Goal: Task Accomplishment & Management: Use online tool/utility

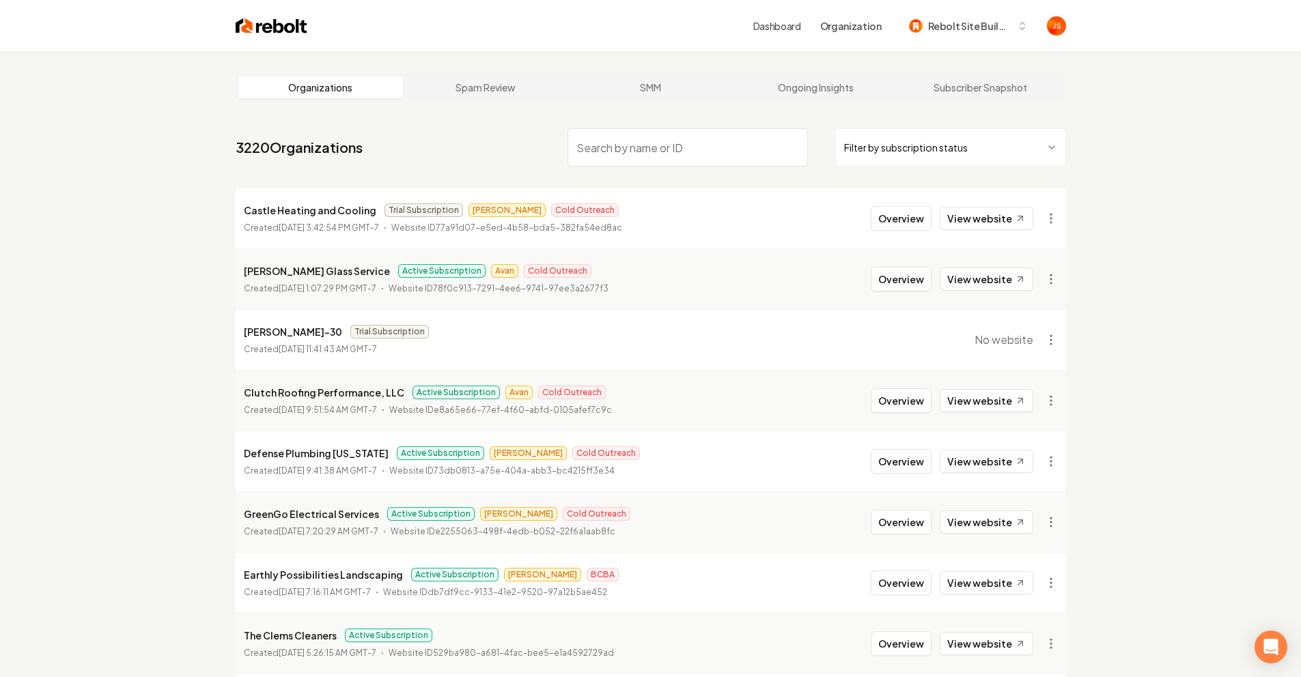
click at [716, 146] on input "search" at bounding box center [687, 147] width 240 height 38
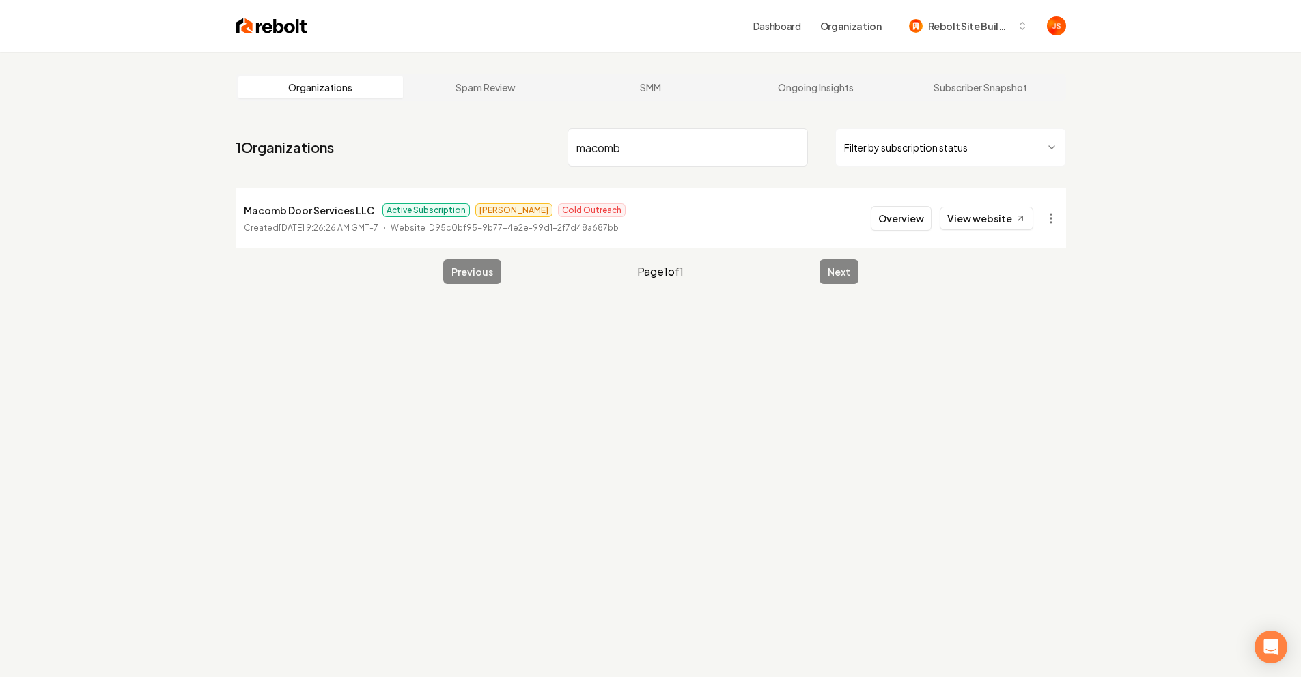
type input "macomb"
click at [882, 153] on html "Dashboard Organization Rebolt Site Builder Organizations Spam Review SMM Ongoin…" at bounding box center [655, 338] width 1311 height 677
click at [705, 199] on html "Dashboard Organization Rebolt Site Builder Organizations Spam Review SMM Ongoin…" at bounding box center [650, 338] width 1301 height 677
click at [884, 213] on button "Overview" at bounding box center [901, 218] width 61 height 25
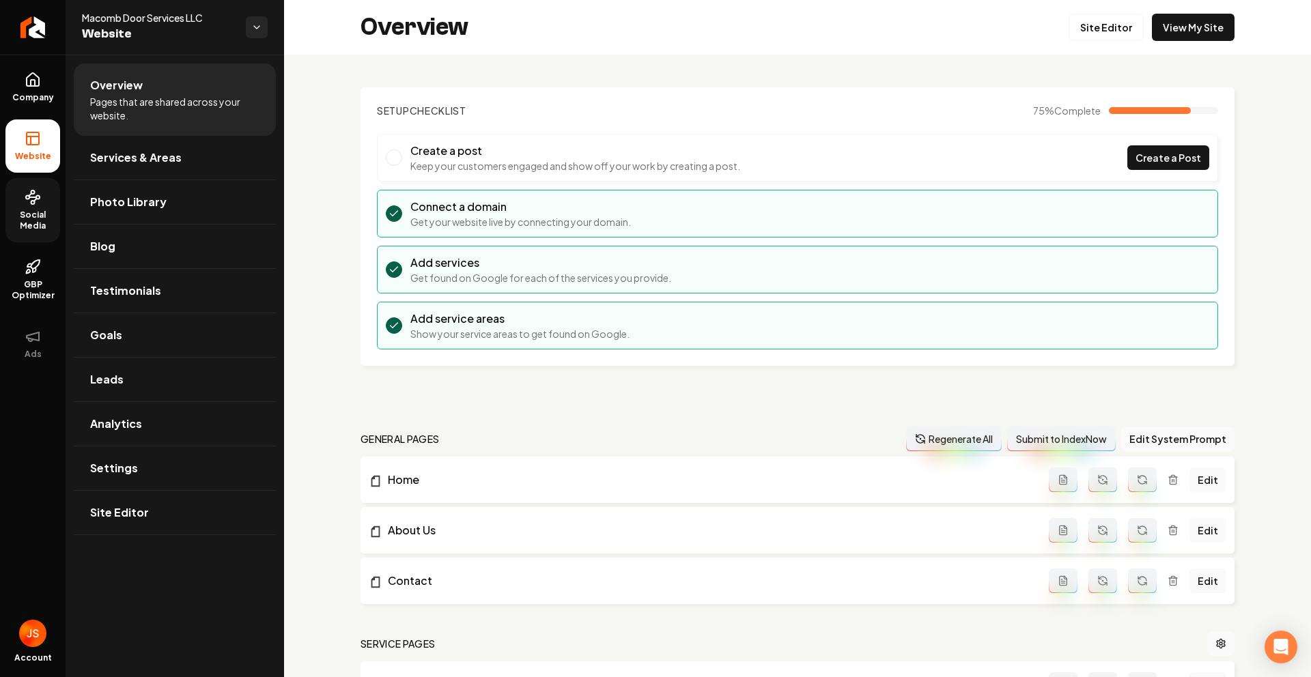
click at [32, 215] on span "Social Media" at bounding box center [32, 221] width 55 height 22
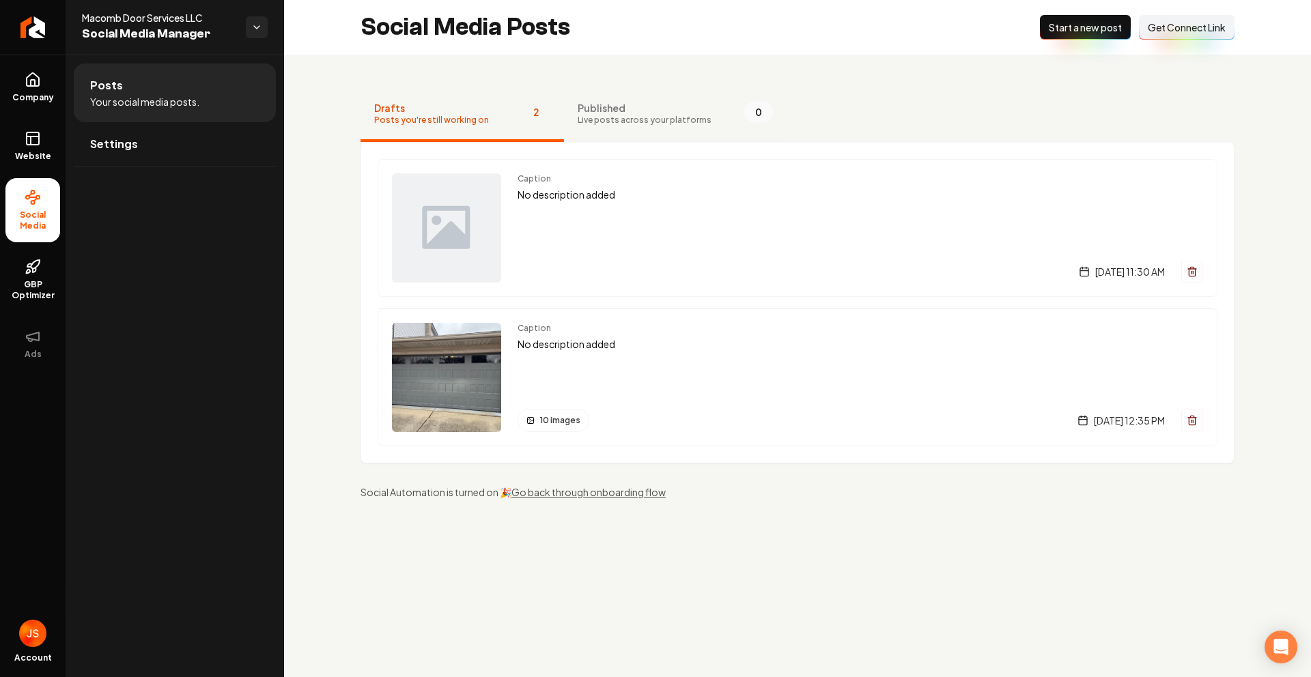
click at [606, 119] on span "Live posts across your platforms" at bounding box center [645, 120] width 134 height 11
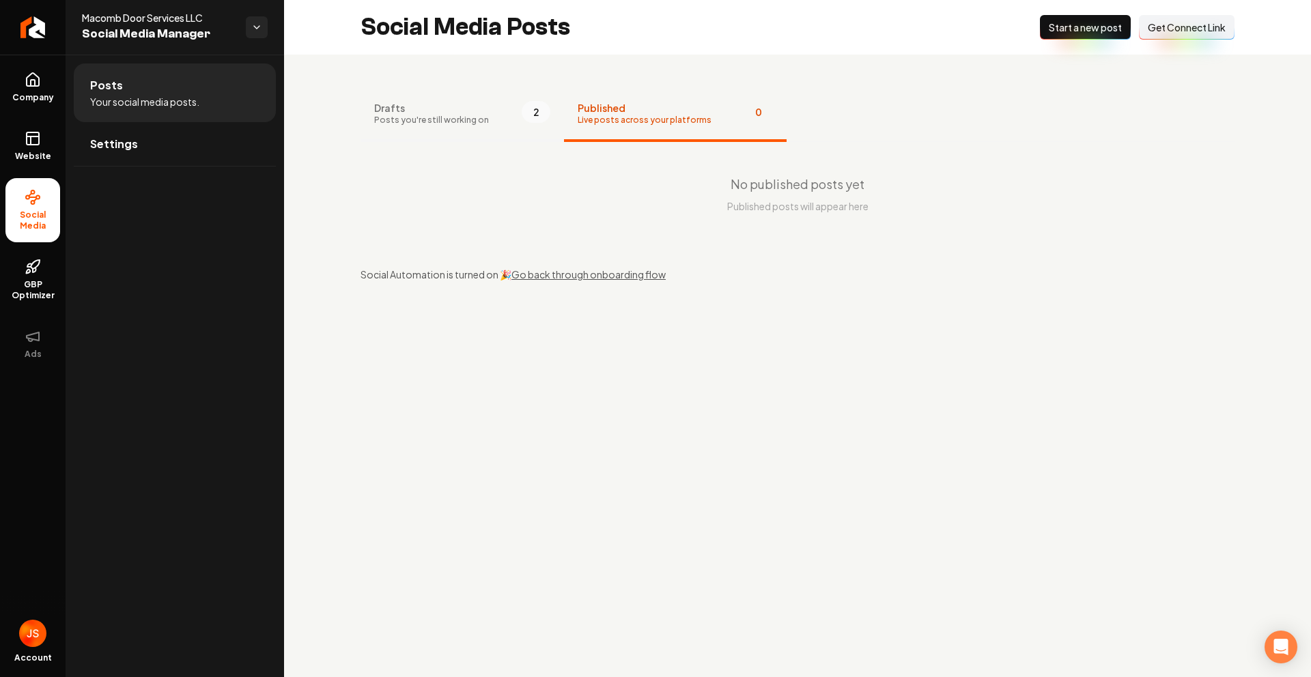
click at [470, 115] on span "Posts you're still working on" at bounding box center [431, 120] width 115 height 11
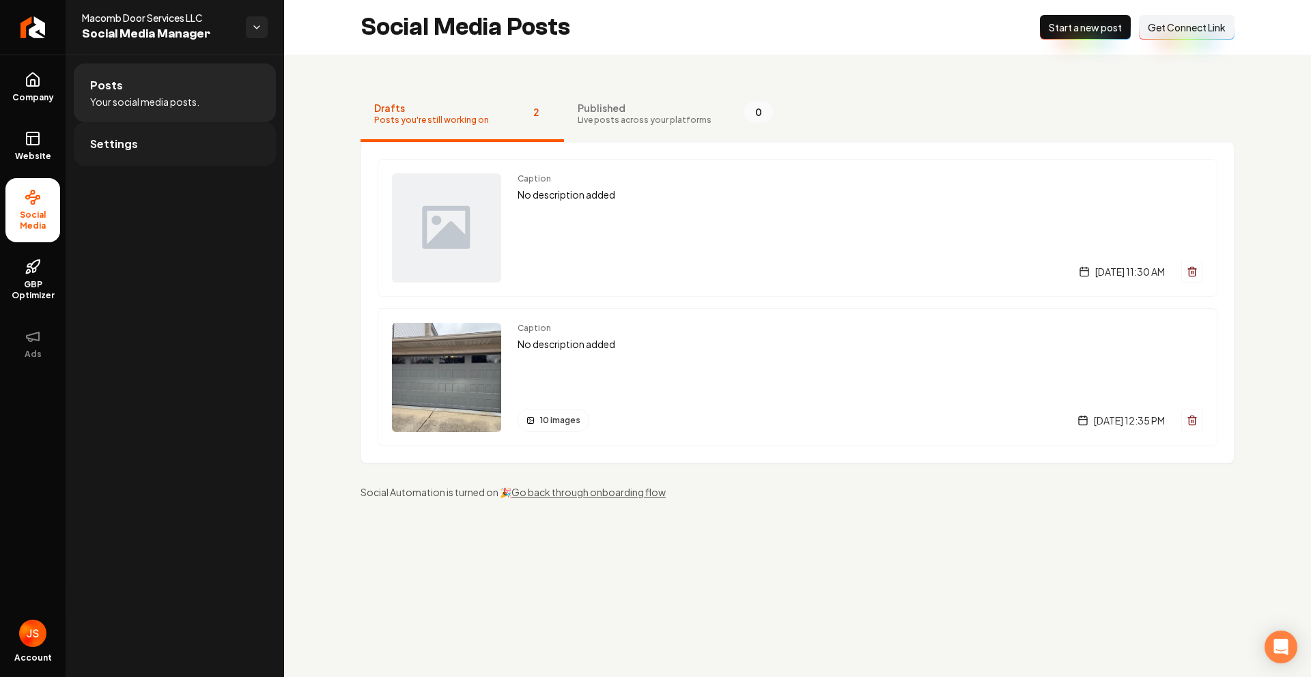
click at [165, 143] on link "Settings" at bounding box center [175, 144] width 202 height 44
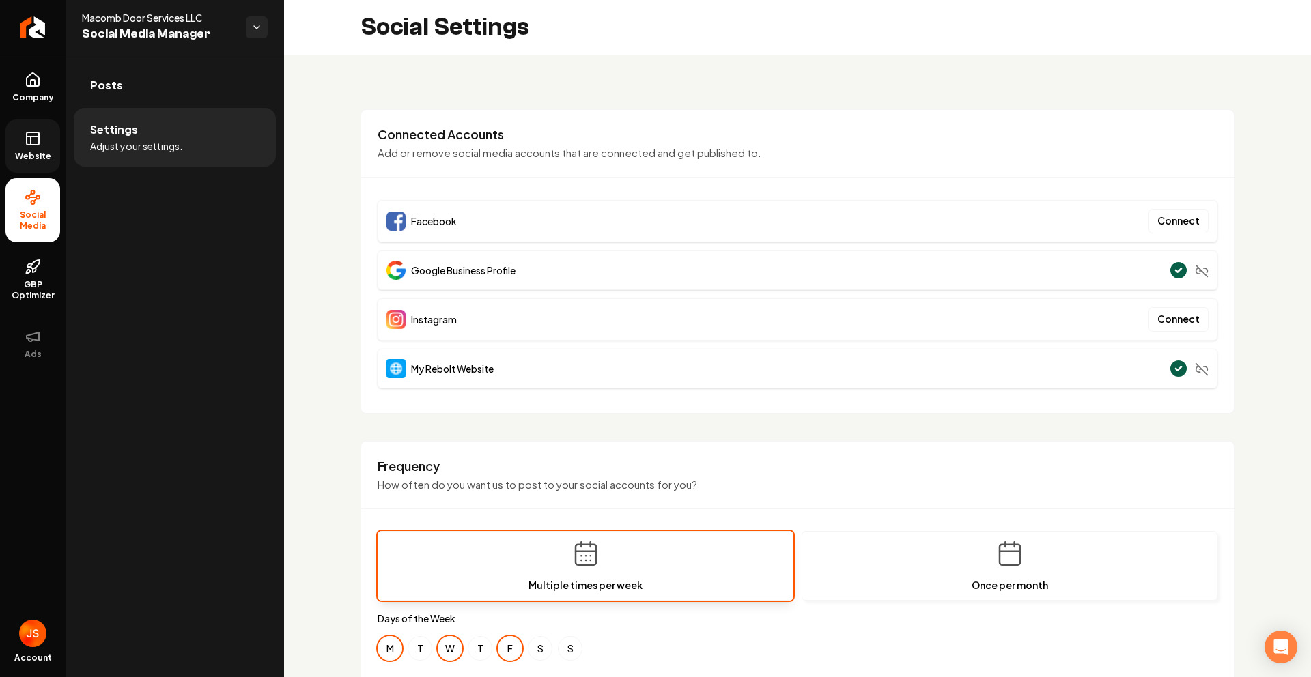
click at [31, 143] on icon at bounding box center [31, 141] width 0 height 8
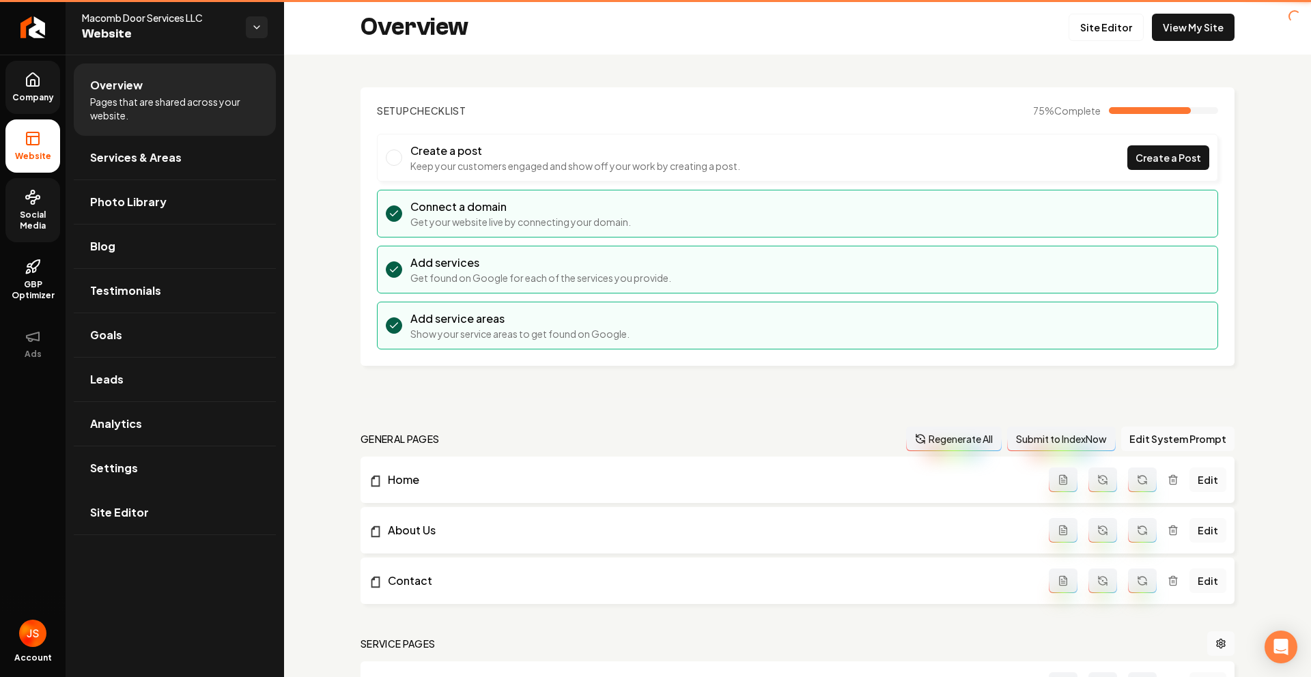
click at [26, 98] on span "Company" at bounding box center [33, 97] width 53 height 11
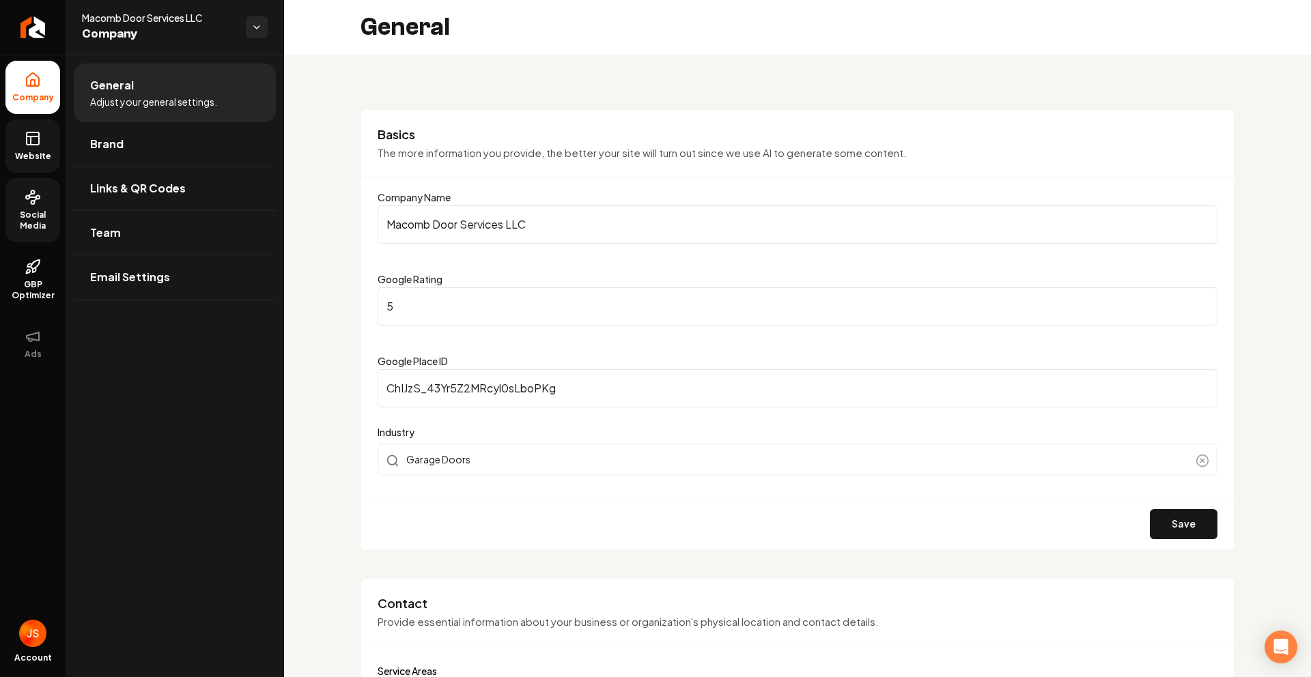
click at [28, 134] on icon at bounding box center [33, 138] width 16 height 16
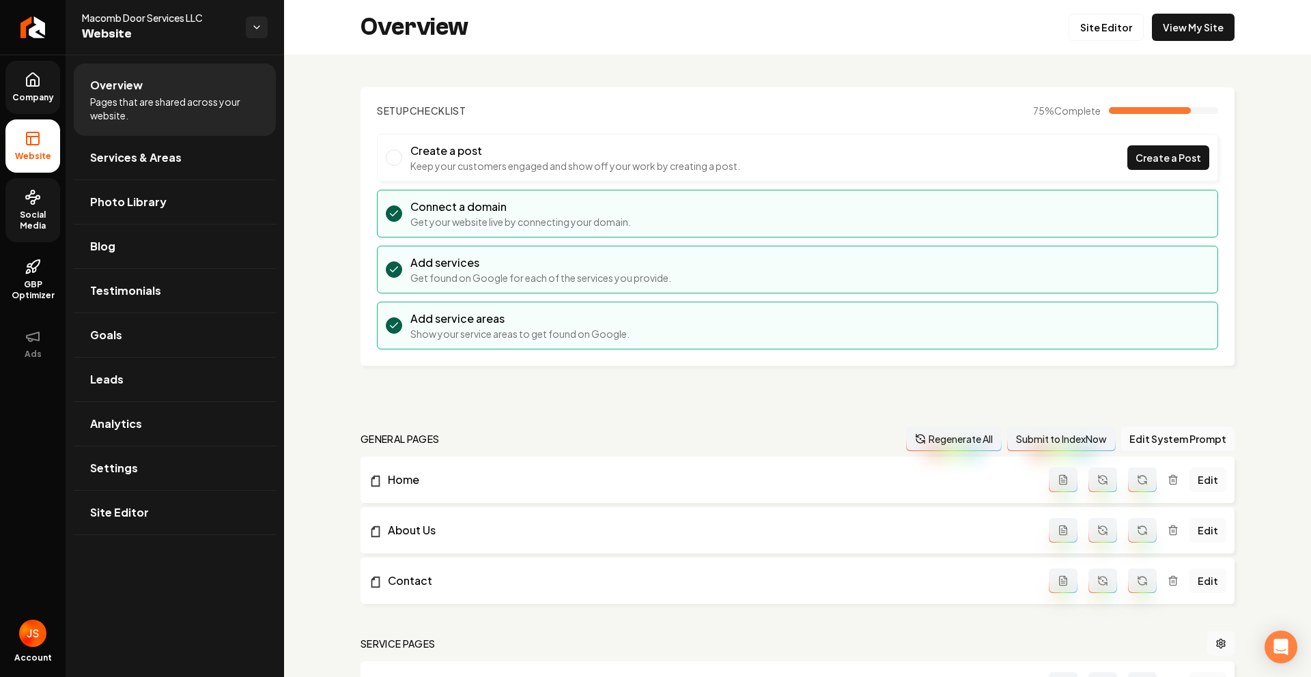
click at [20, 201] on link "Social Media" at bounding box center [32, 210] width 55 height 64
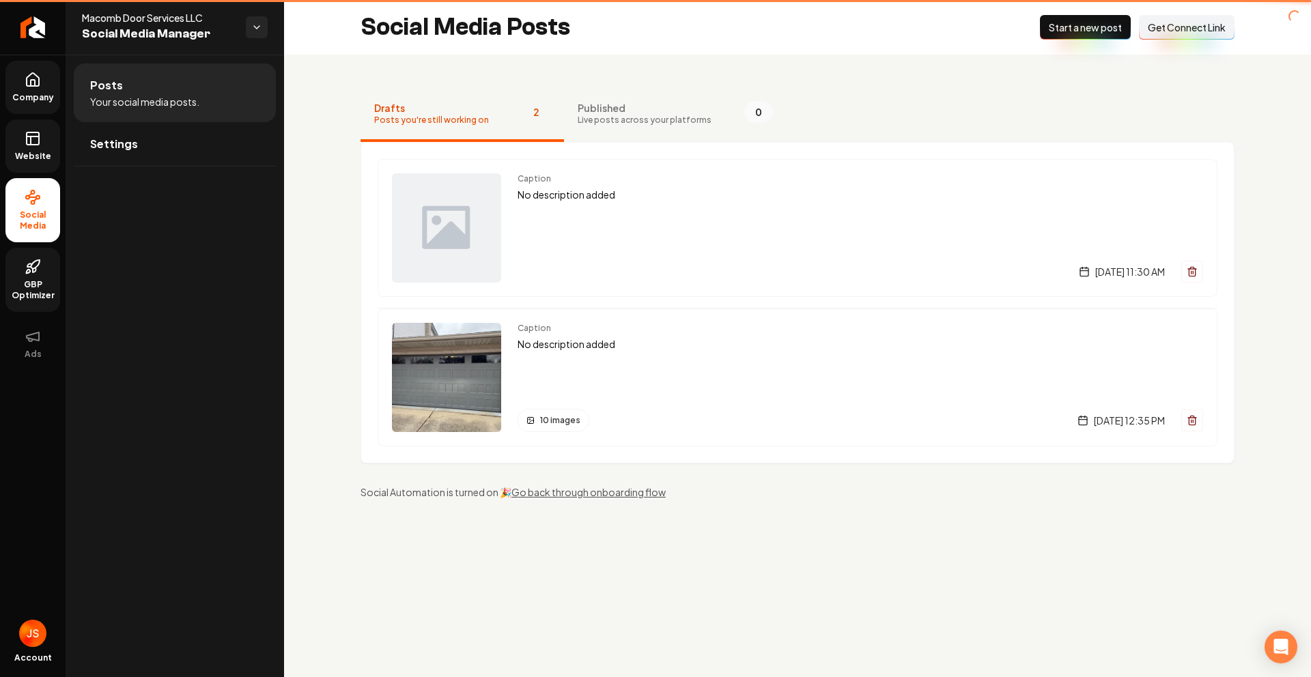
click at [33, 267] on icon at bounding box center [33, 267] width 16 height 16
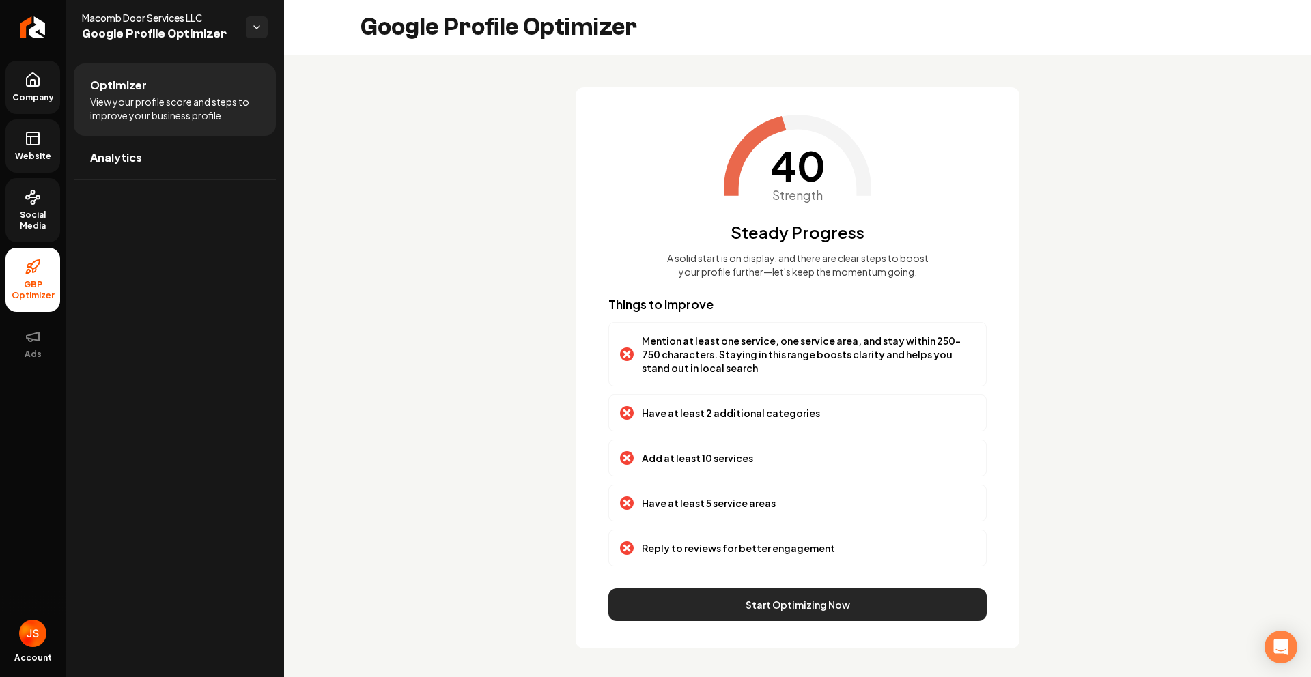
click at [739, 621] on button "Start Optimizing Now" at bounding box center [797, 605] width 378 height 33
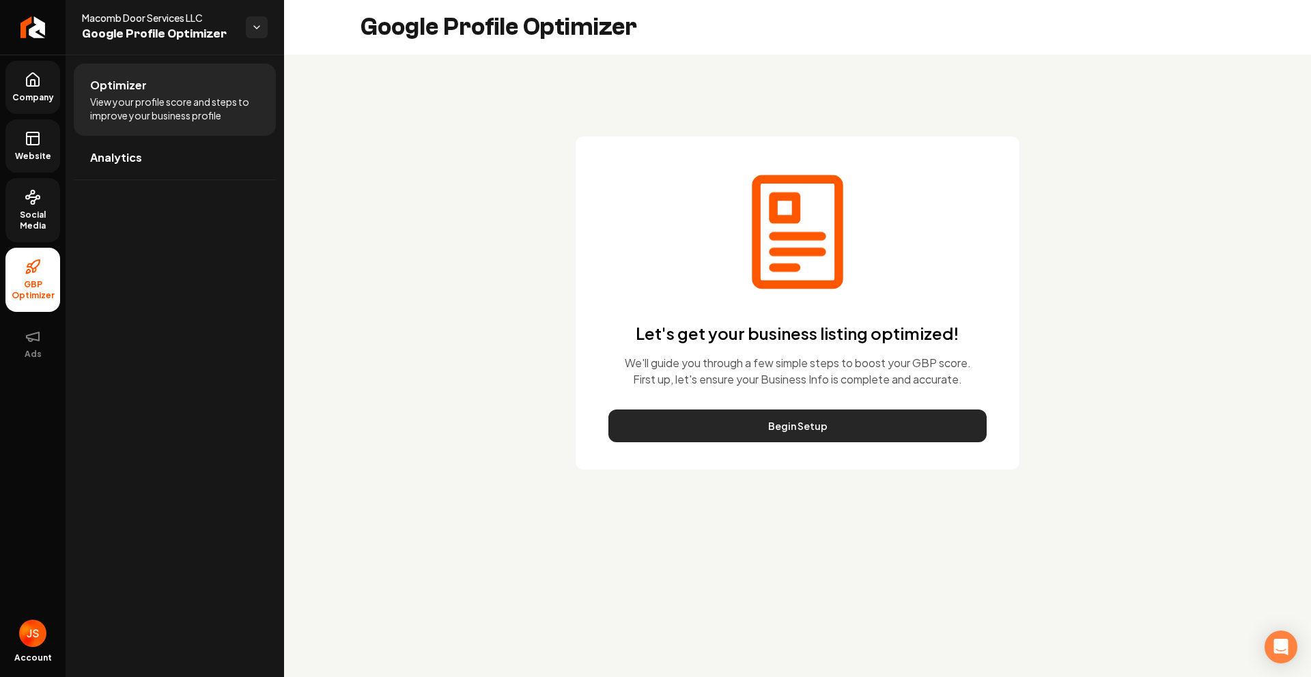
click at [797, 425] on button "Begin Setup" at bounding box center [797, 426] width 378 height 33
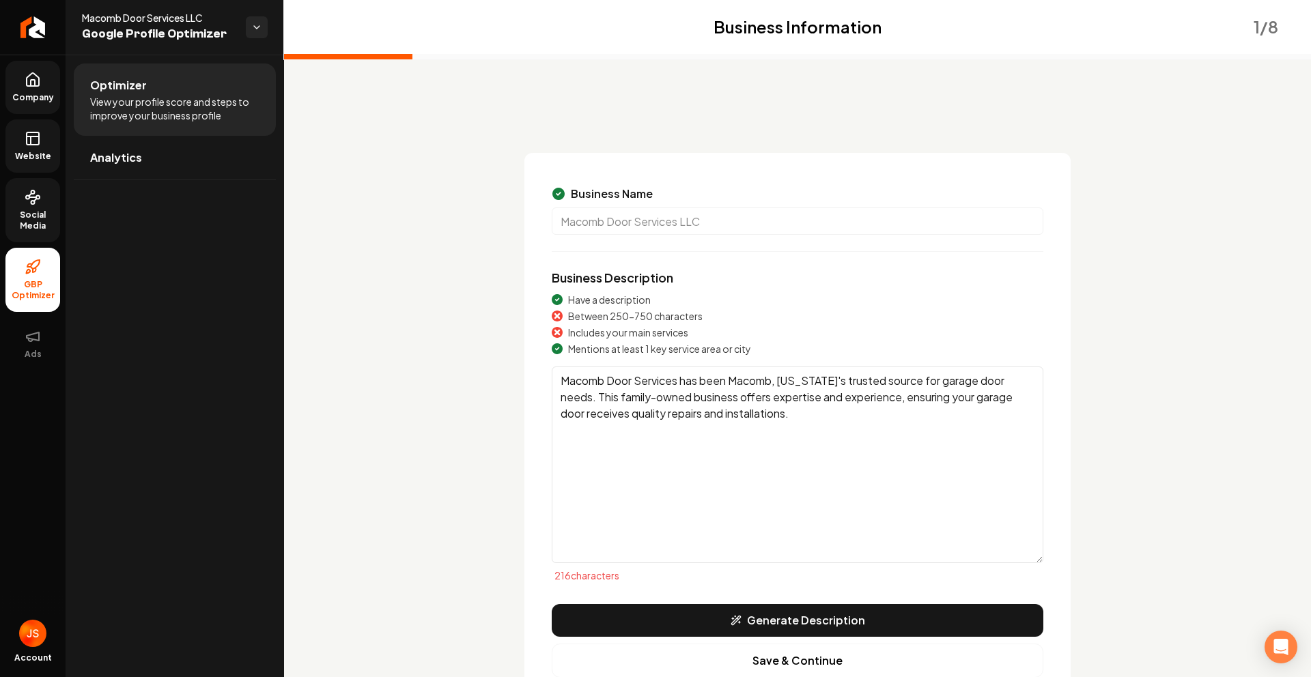
click at [749, 439] on textarea "Macomb Door Services has been Macomb, Michigan's trusted source for garage door…" at bounding box center [798, 465] width 492 height 197
drag, startPoint x: 824, startPoint y: 408, endPoint x: 470, endPoint y: 332, distance: 362.4
click at [470, 332] on div "Business Information 1 / 8 Business Name Macomb Door Services LLC Business Desc…" at bounding box center [798, 421] width 874 height 580
click at [787, 469] on textarea "Macomb Door Services has been Macomb, Michigan's trusted source for garage door…" at bounding box center [798, 465] width 492 height 197
drag, startPoint x: 801, startPoint y: 414, endPoint x: 532, endPoint y: 359, distance: 274.5
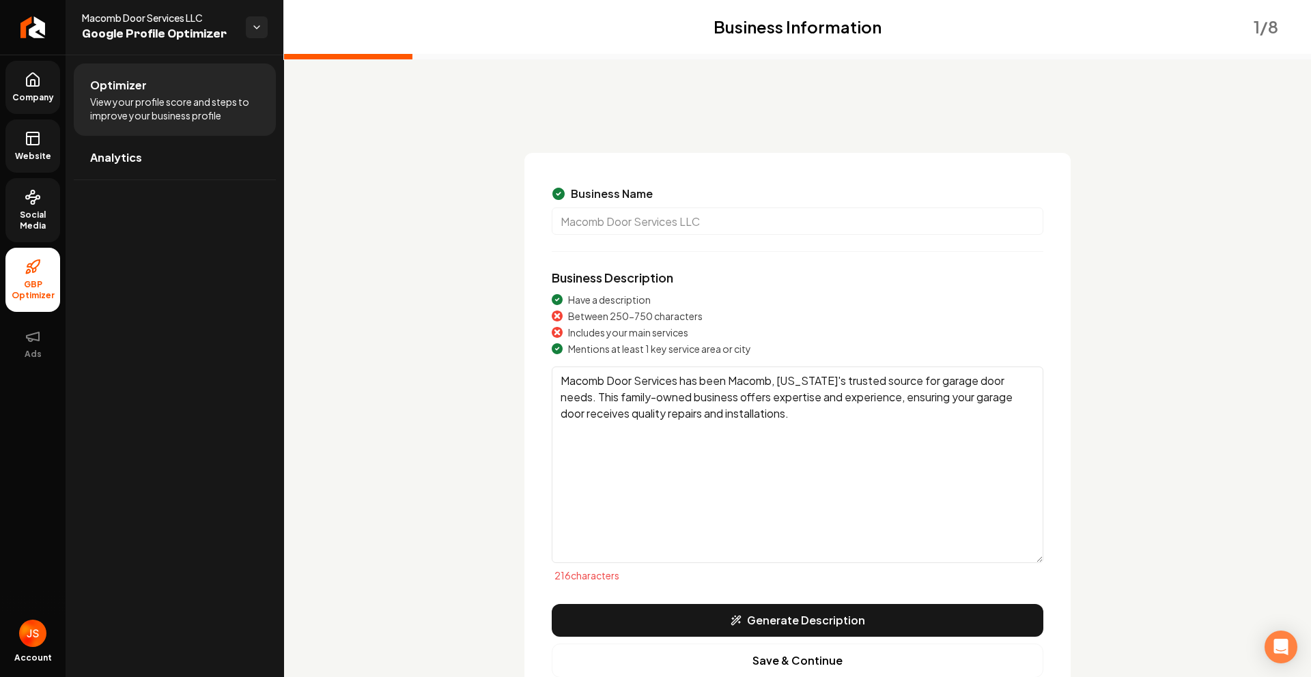
click at [533, 359] on div "Business Name Macomb Door Services LLC Business Description Have a description …" at bounding box center [797, 432] width 546 height 558
click at [686, 502] on textarea "Macomb Door Services has been Macomb, Michigan's trusted source for garage door…" at bounding box center [798, 465] width 492 height 197
click at [722, 614] on button "Generate Description" at bounding box center [798, 620] width 492 height 33
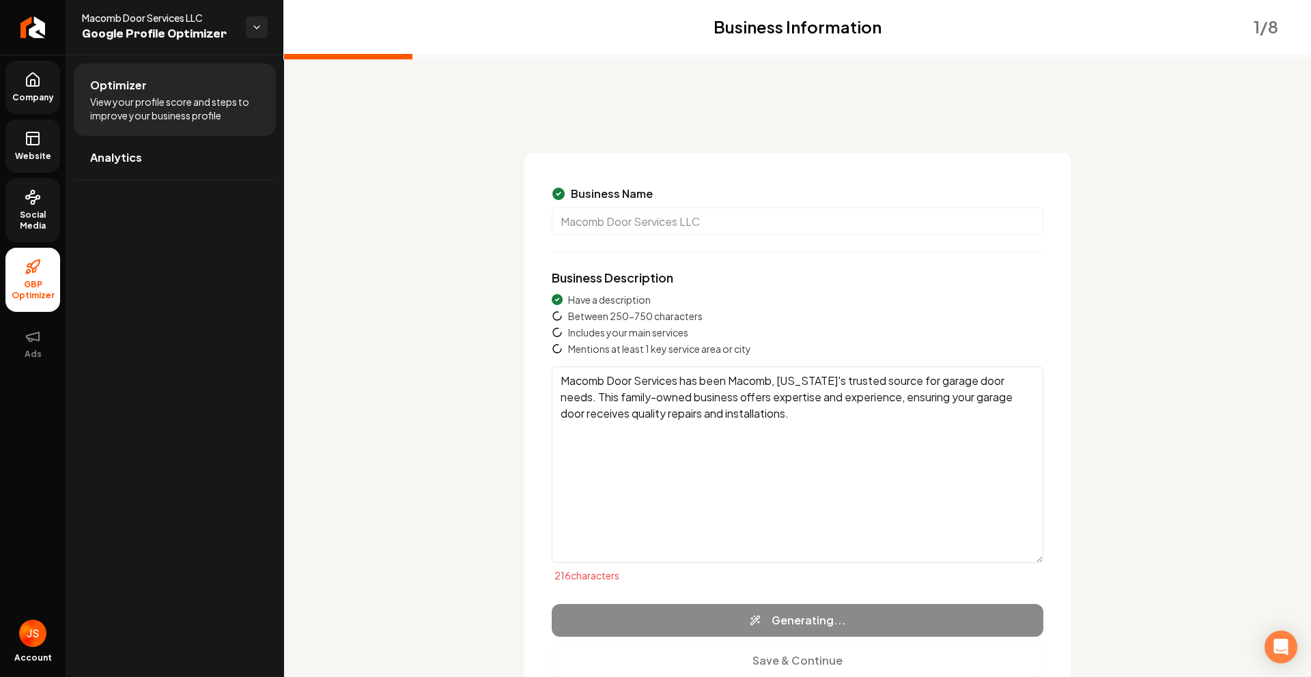
type textarea "Macomb Door Services LLC, a family-owned and operated business in Macomb, Michi…"
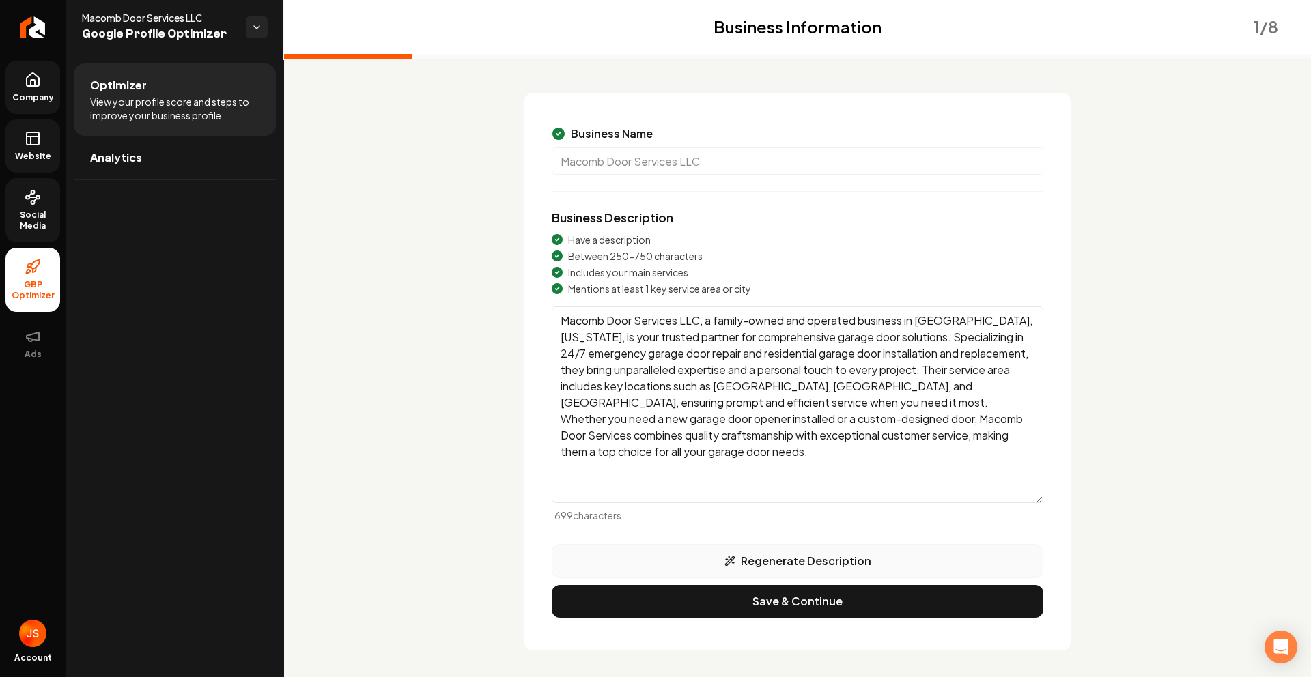
scroll to position [66, 0]
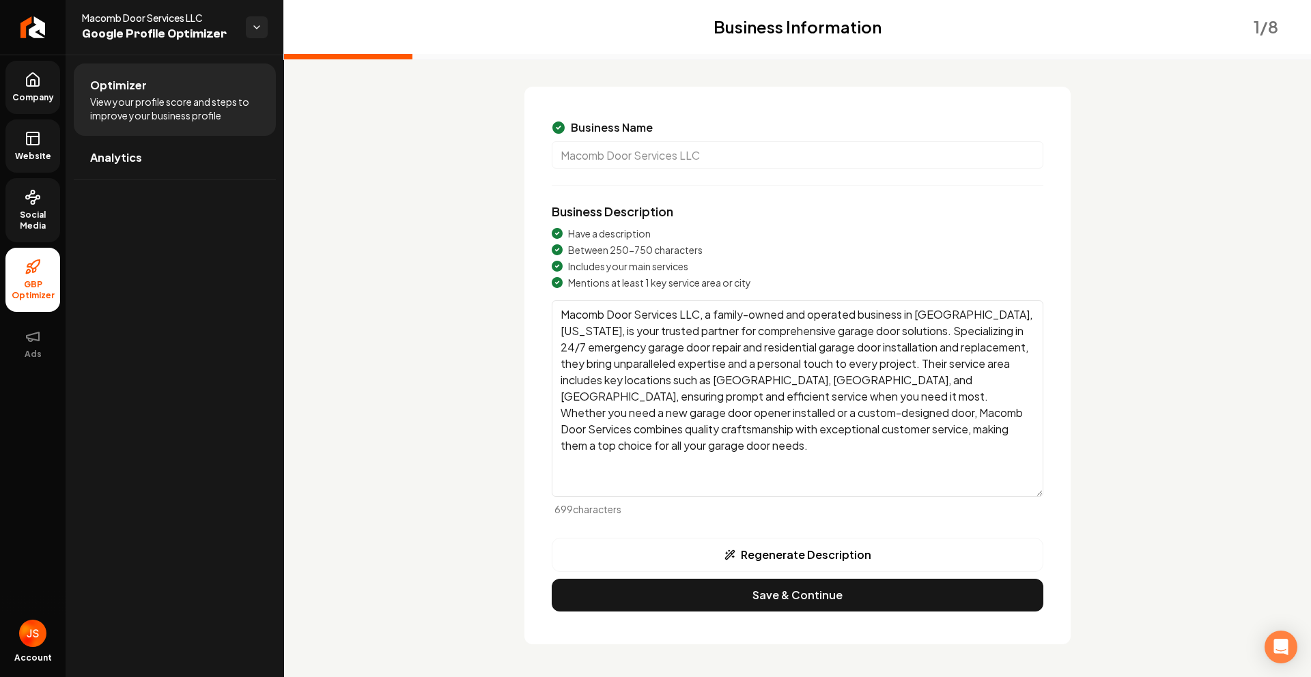
click at [750, 597] on button "Save & Continue" at bounding box center [798, 595] width 492 height 33
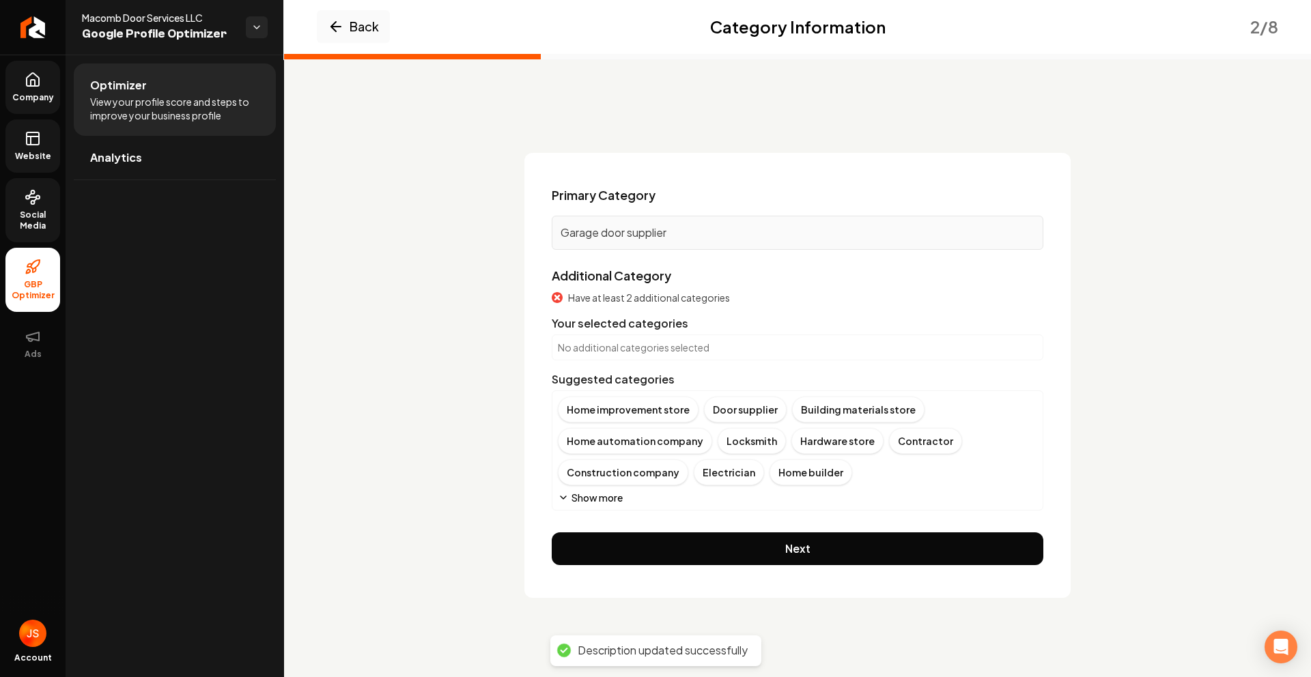
scroll to position [0, 0]
click at [568, 496] on icon "Main content area" at bounding box center [563, 497] width 11 height 11
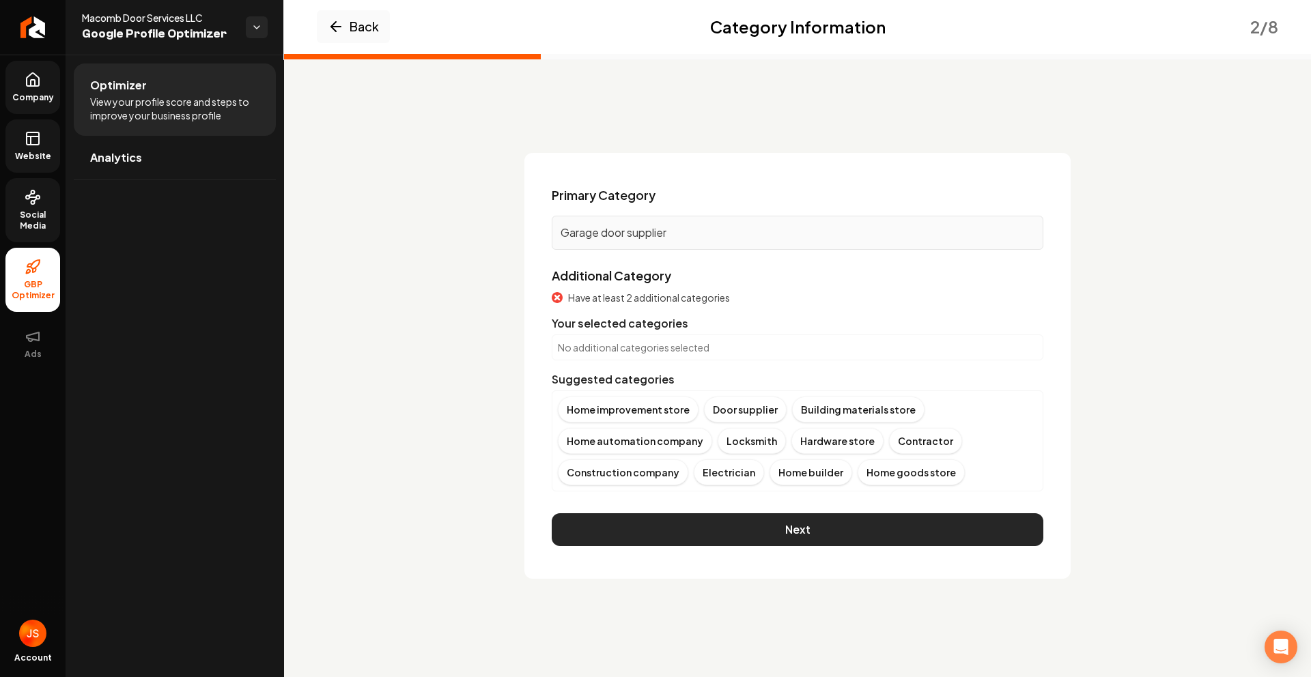
click at [704, 520] on button "Next" at bounding box center [798, 530] width 492 height 33
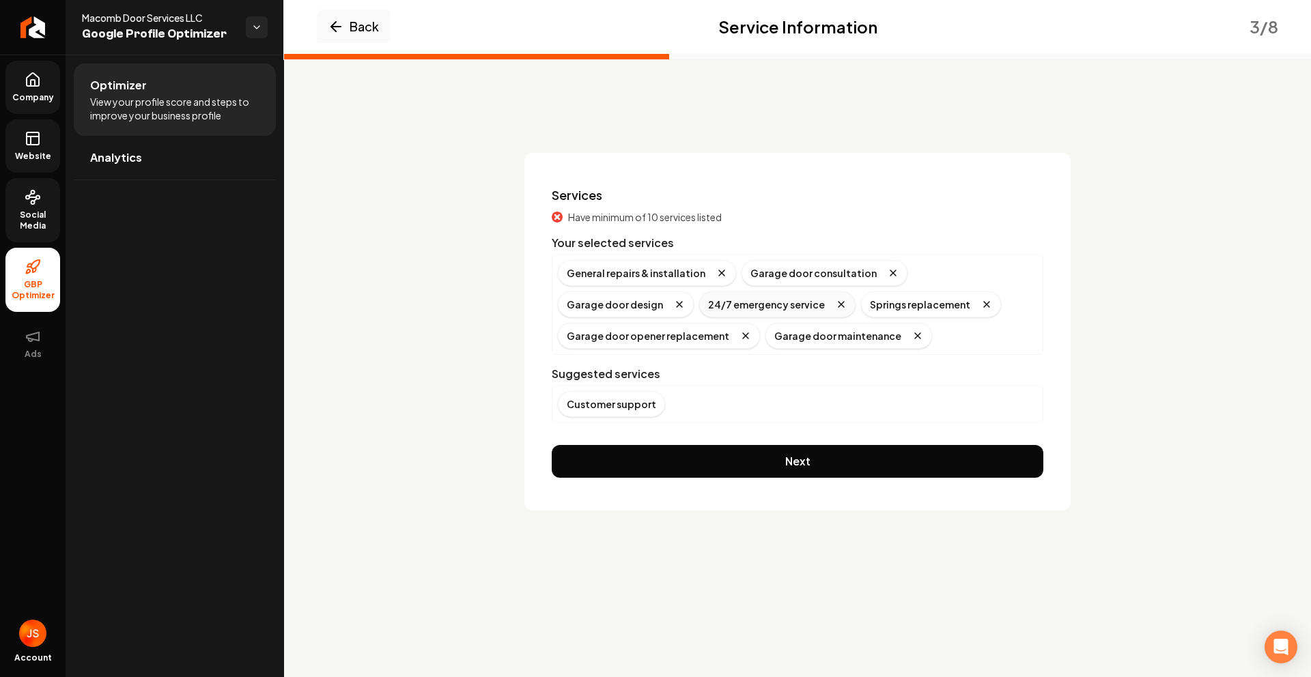
click at [699, 306] on div "24/7 emergency service" at bounding box center [777, 305] width 156 height 26
click at [722, 403] on div "Customer support" at bounding box center [797, 404] width 479 height 26
click at [936, 319] on div "General repairs & installation Garage door consultation Garage door design 24/7…" at bounding box center [797, 304] width 479 height 89
click at [940, 310] on div "General repairs & installation Garage door consultation Garage door design 24/7…" at bounding box center [797, 304] width 479 height 89
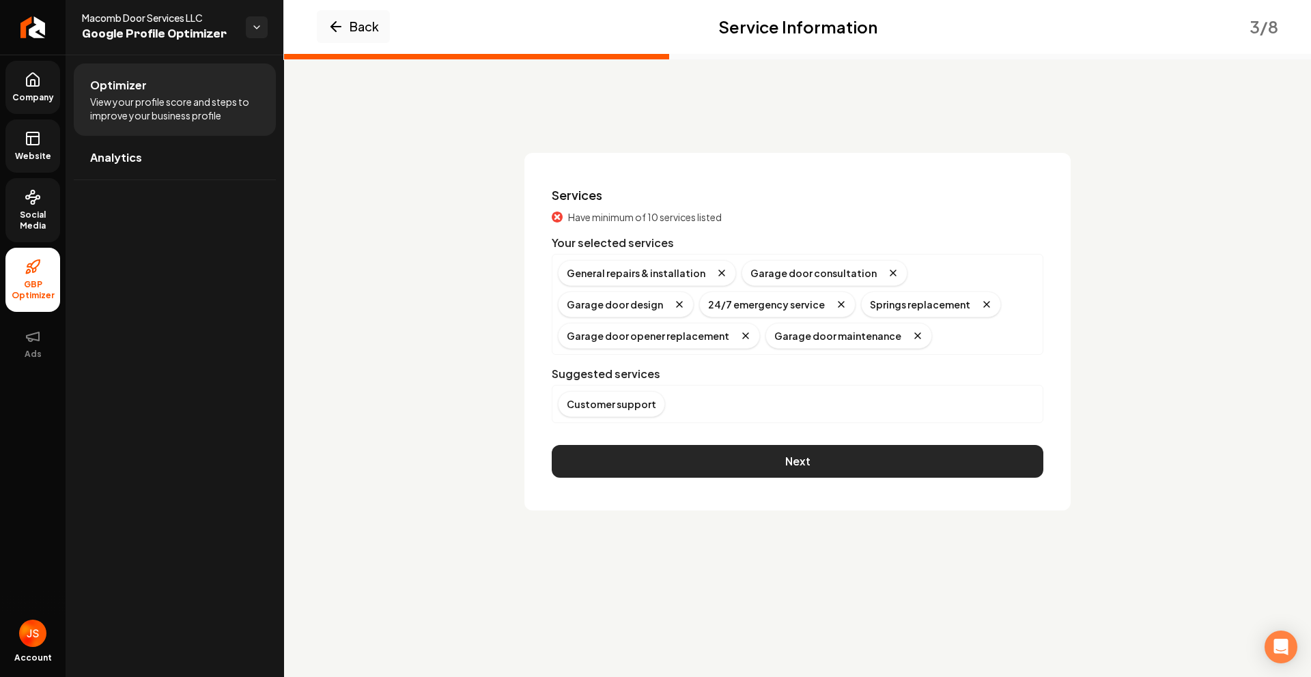
click at [699, 455] on button "Next" at bounding box center [798, 461] width 492 height 33
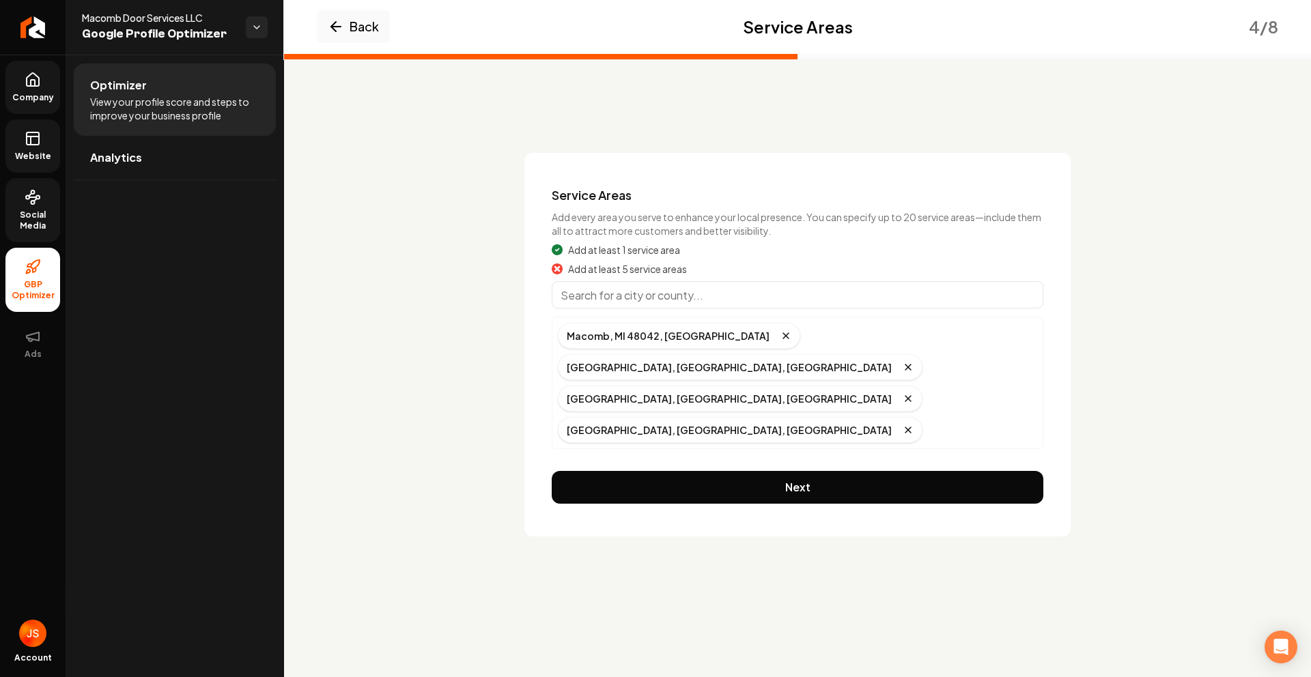
click at [647, 305] on input "Main content area" at bounding box center [798, 294] width 492 height 27
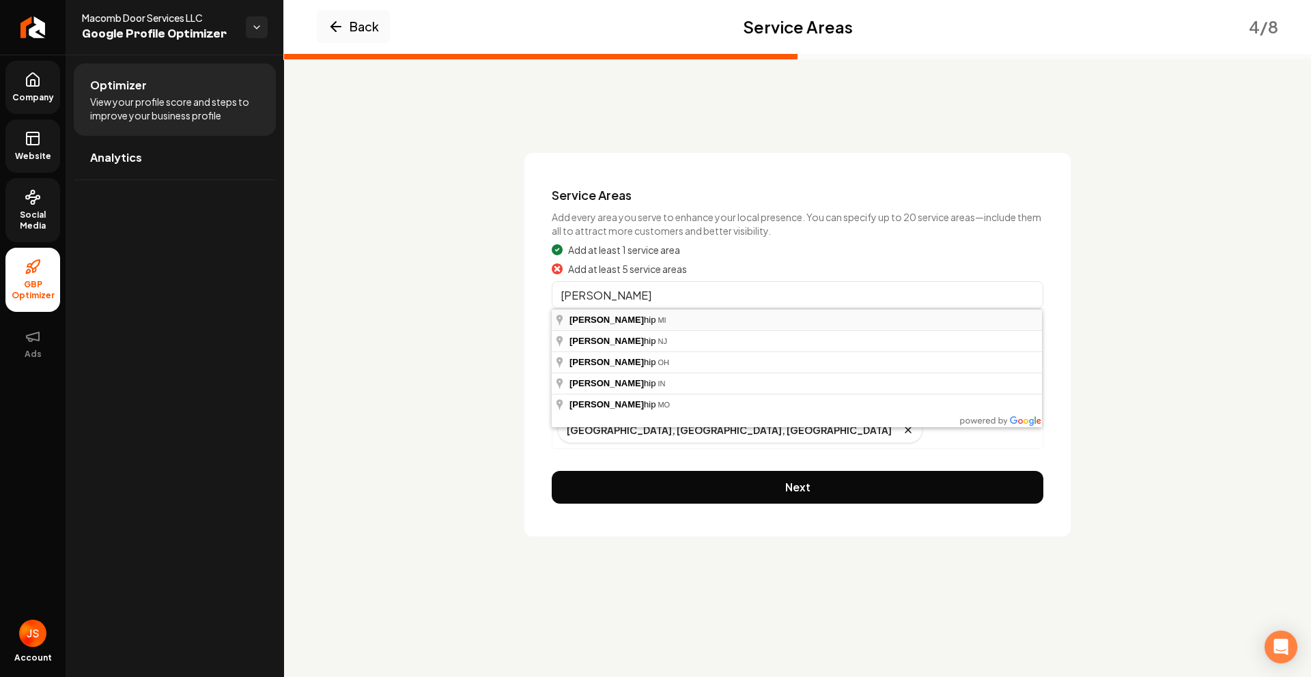
type input "Clinton Township, MI"
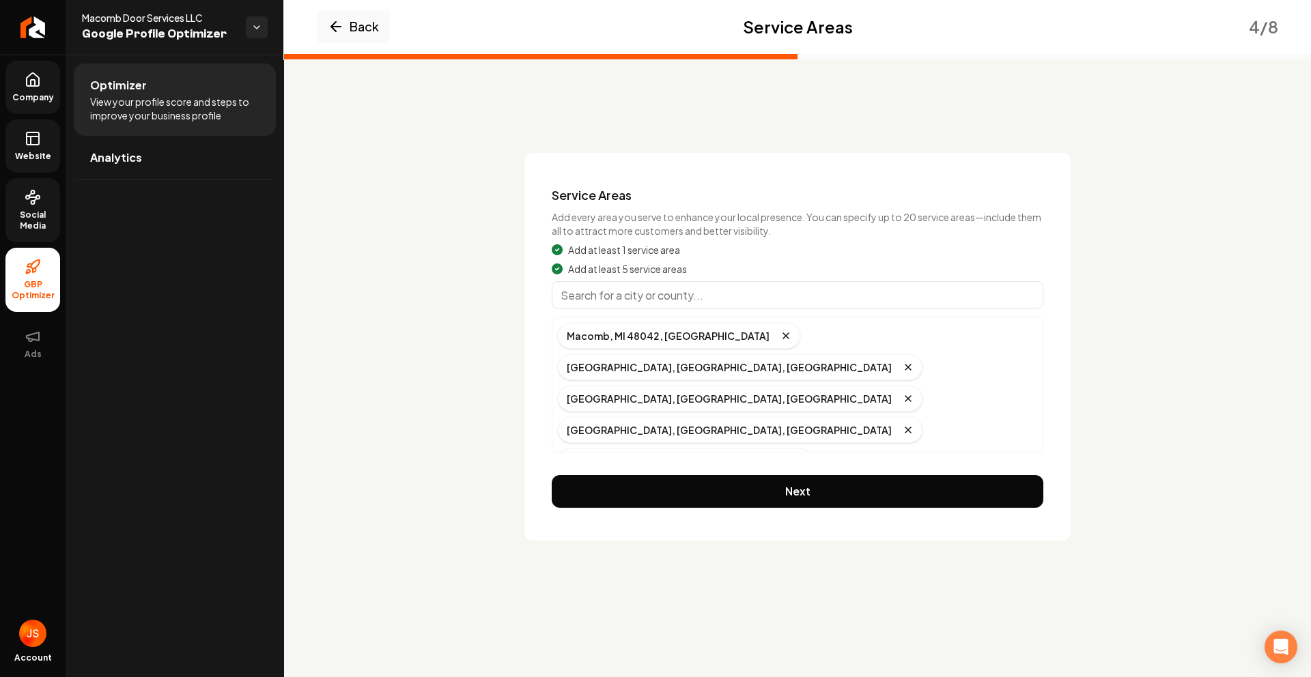
click at [664, 287] on input "Main content area" at bounding box center [798, 294] width 492 height 27
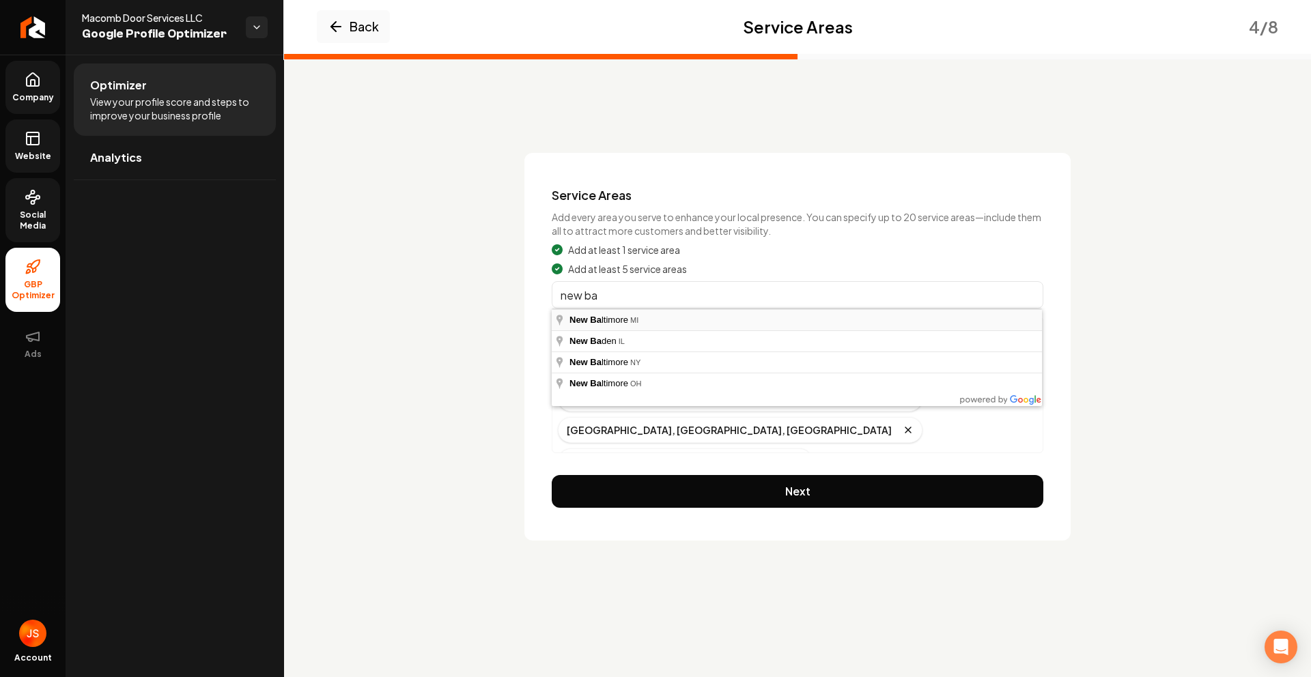
type input "New Baltimore, MI"
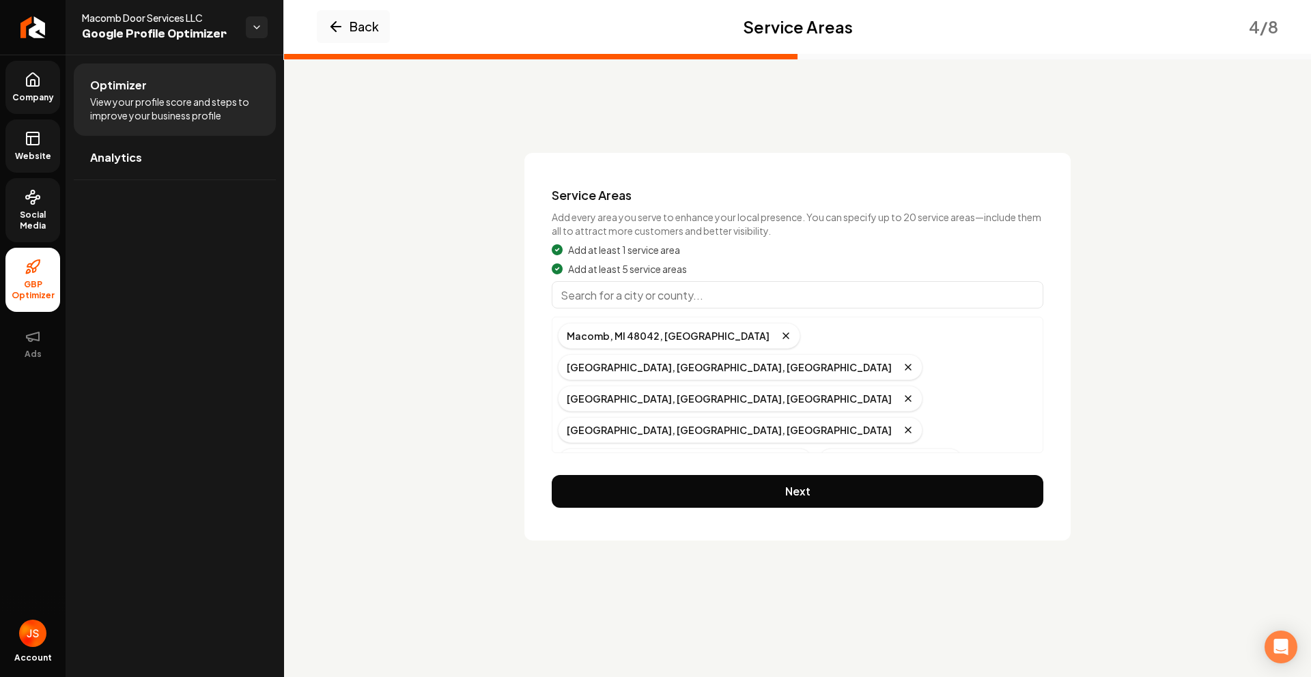
click at [750, 279] on div "Add at least 1 service area Add at least 5 service areas Macomb, MI 48042, USA …" at bounding box center [798, 348] width 492 height 210
click at [740, 292] on input "Main content area" at bounding box center [798, 294] width 492 height 27
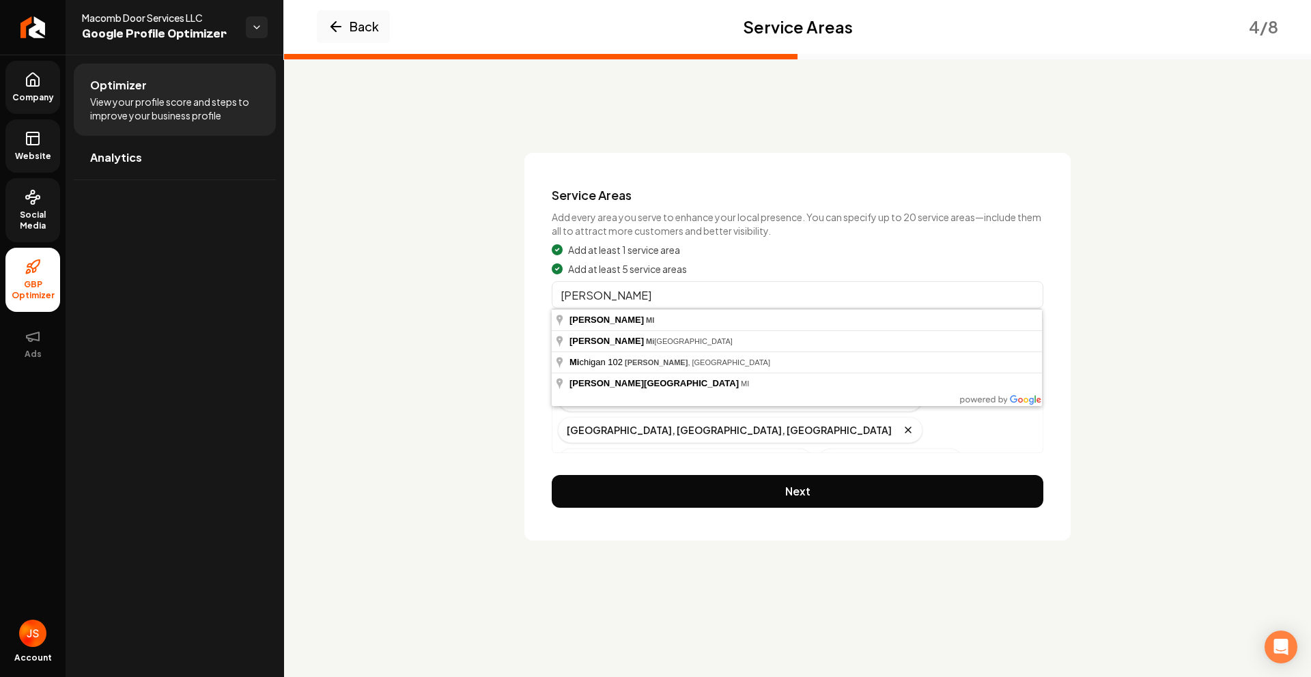
type input "Warren, MI"
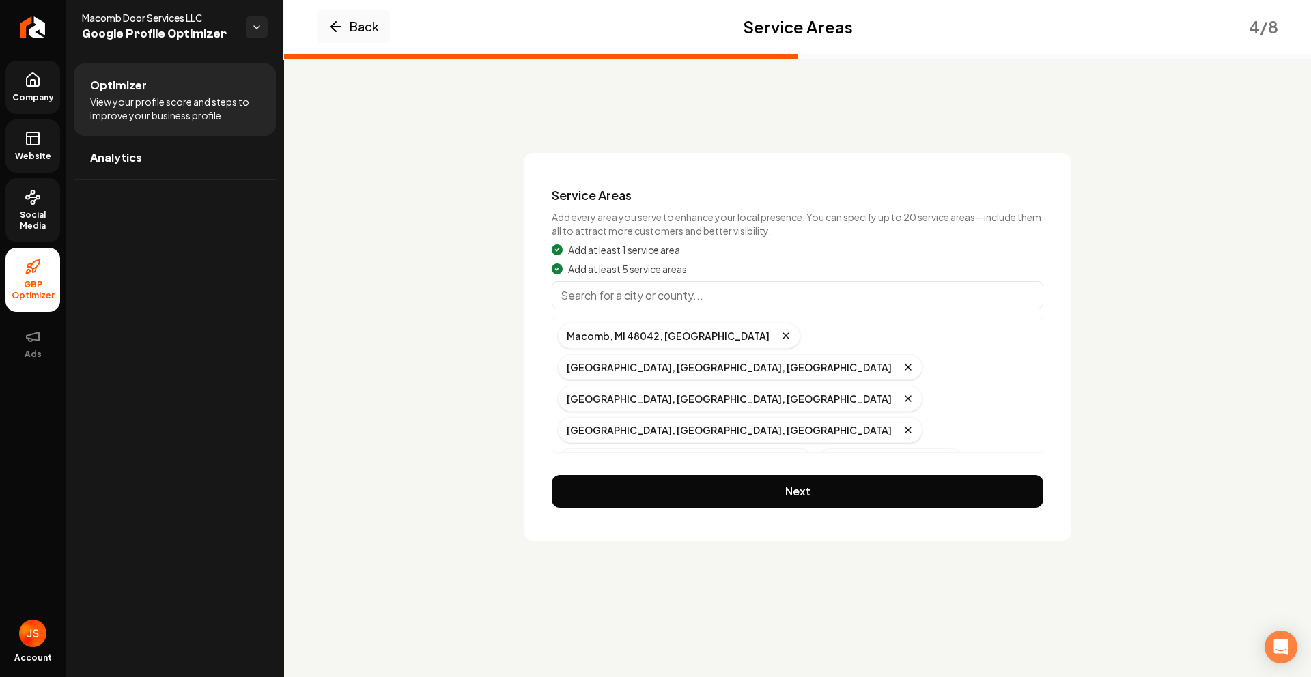
drag, startPoint x: 701, startPoint y: 286, endPoint x: 694, endPoint y: 292, distance: 9.2
click at [701, 286] on input "Main content area" at bounding box center [798, 294] width 492 height 27
click at [693, 292] on input "Main content area" at bounding box center [798, 294] width 492 height 27
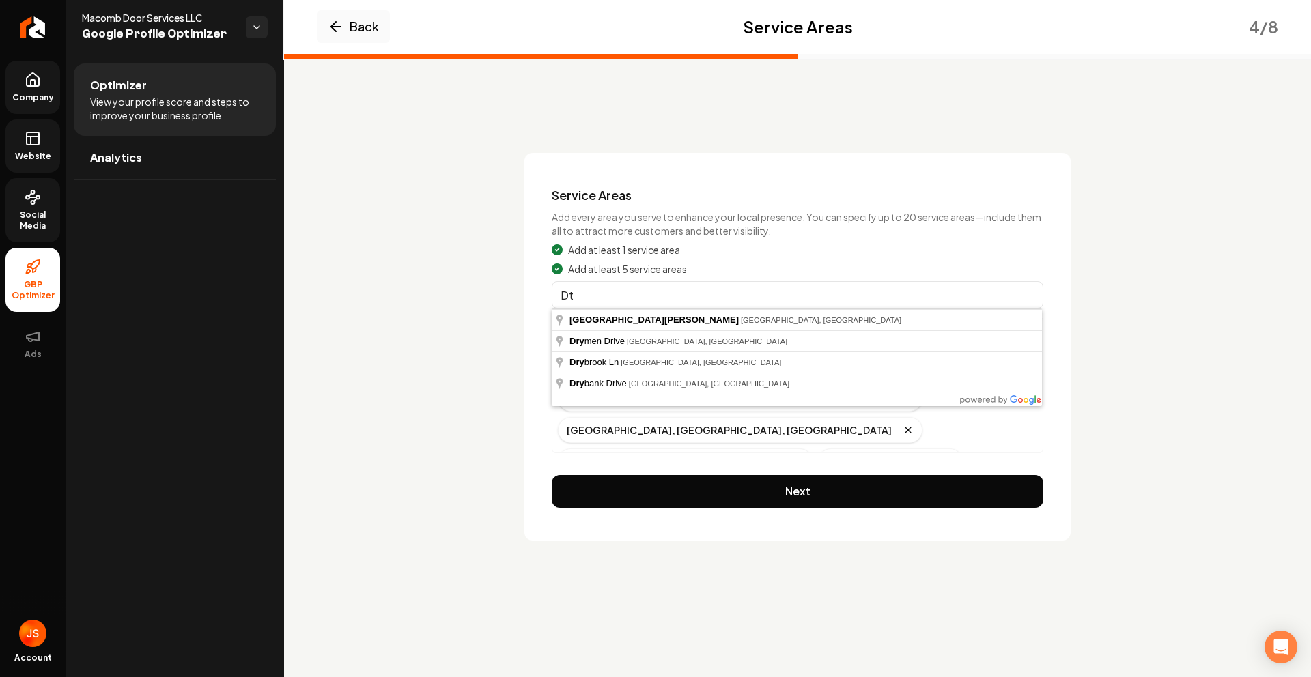
type input "D"
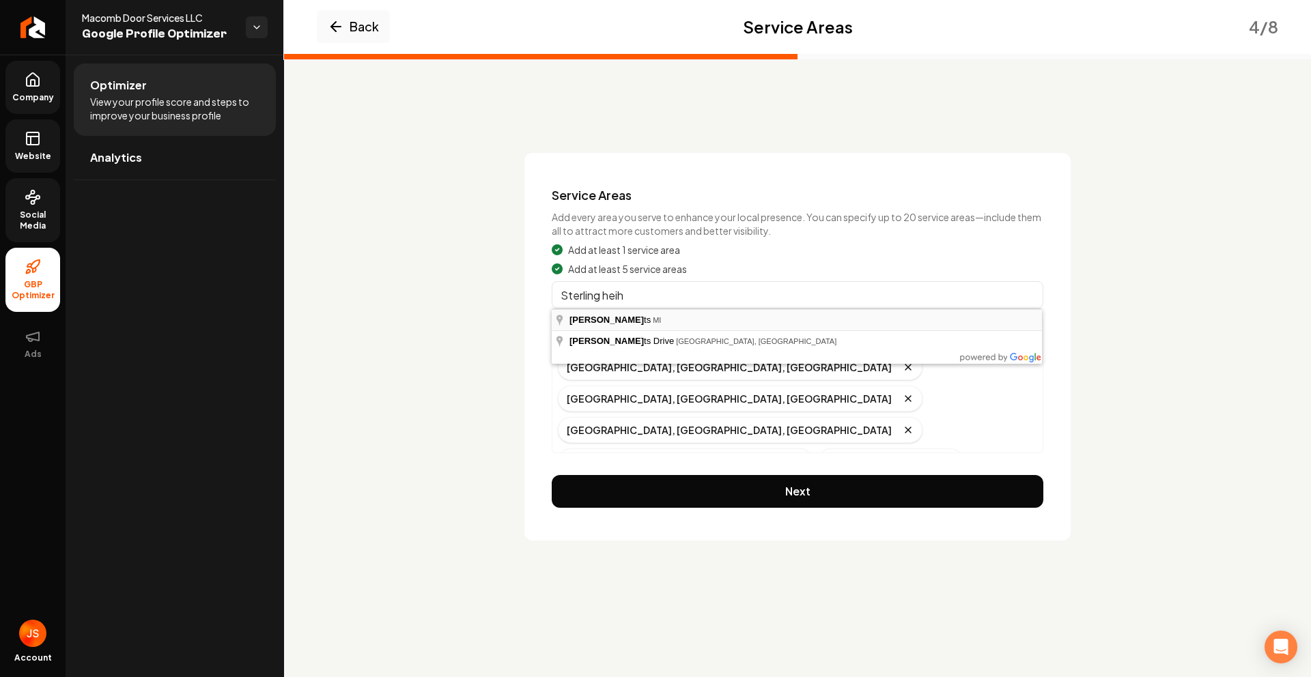
type input "Sterling Heights, MI"
click at [670, 304] on input "Main content area" at bounding box center [798, 294] width 492 height 27
type input "Rochester Hills, MI"
click at [745, 301] on input "Main content area" at bounding box center [798, 294] width 492 height 27
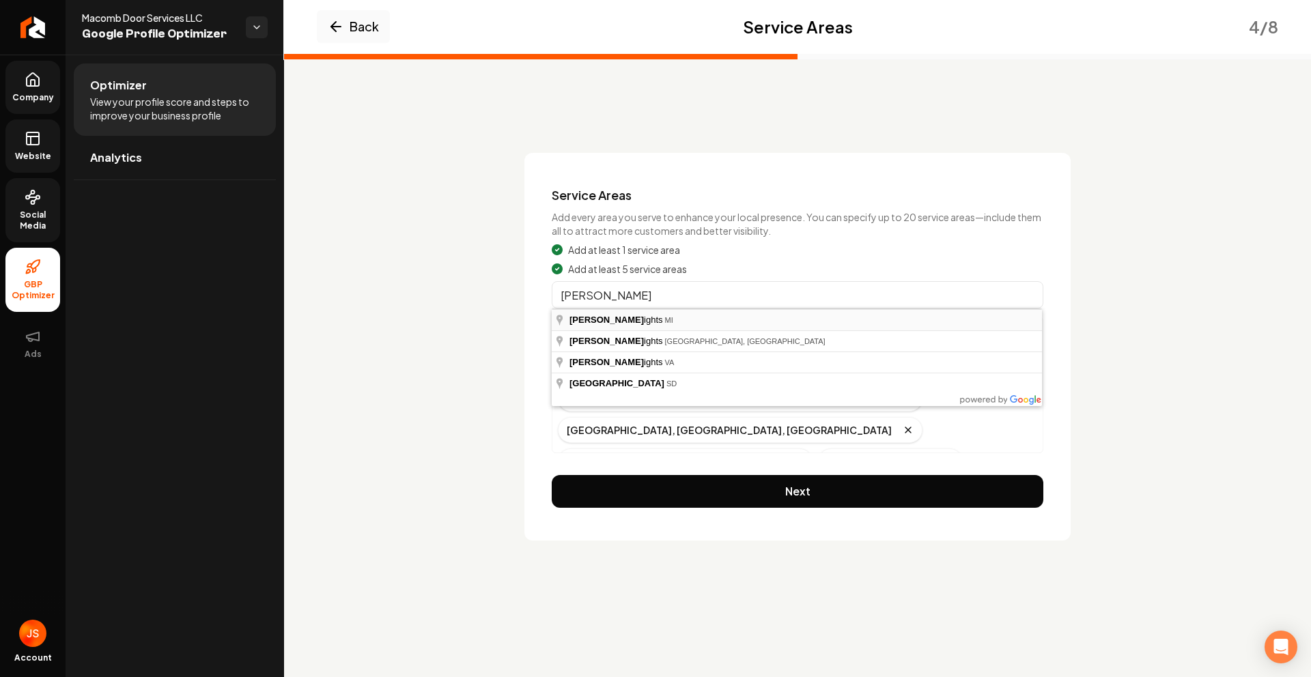
type input "Madison Heights, MI"
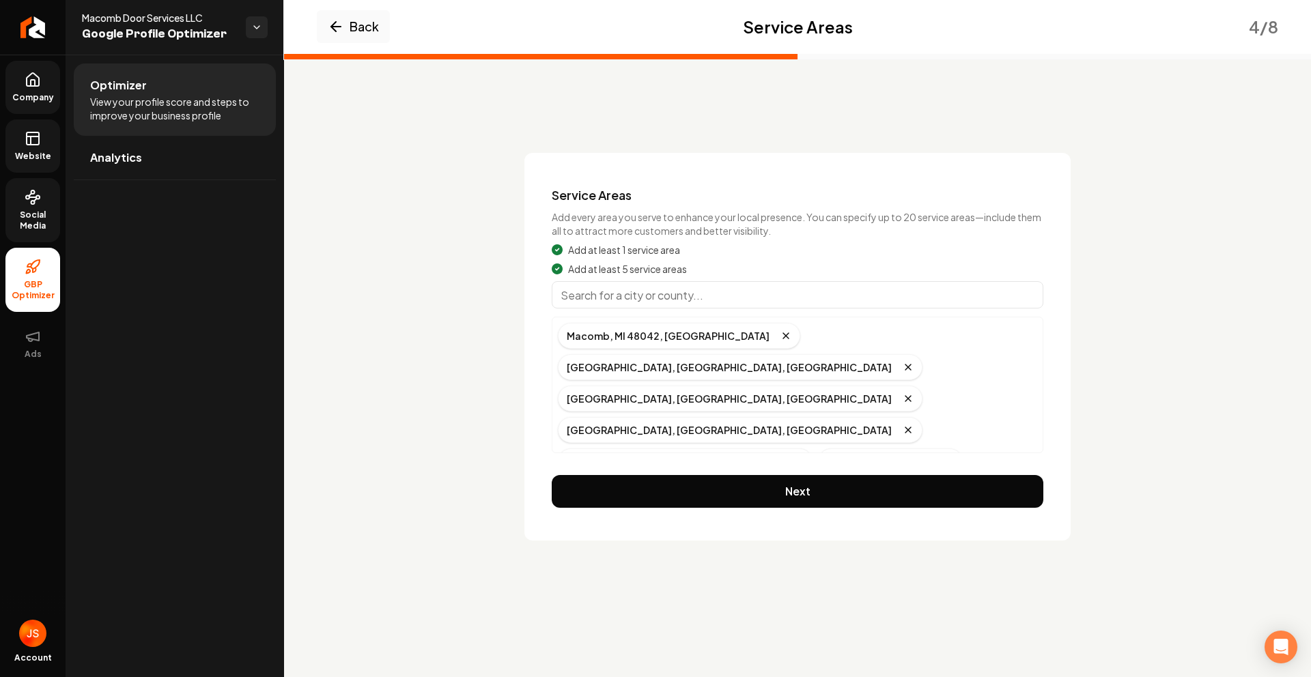
click at [849, 481] on button "Next" at bounding box center [798, 491] width 492 height 33
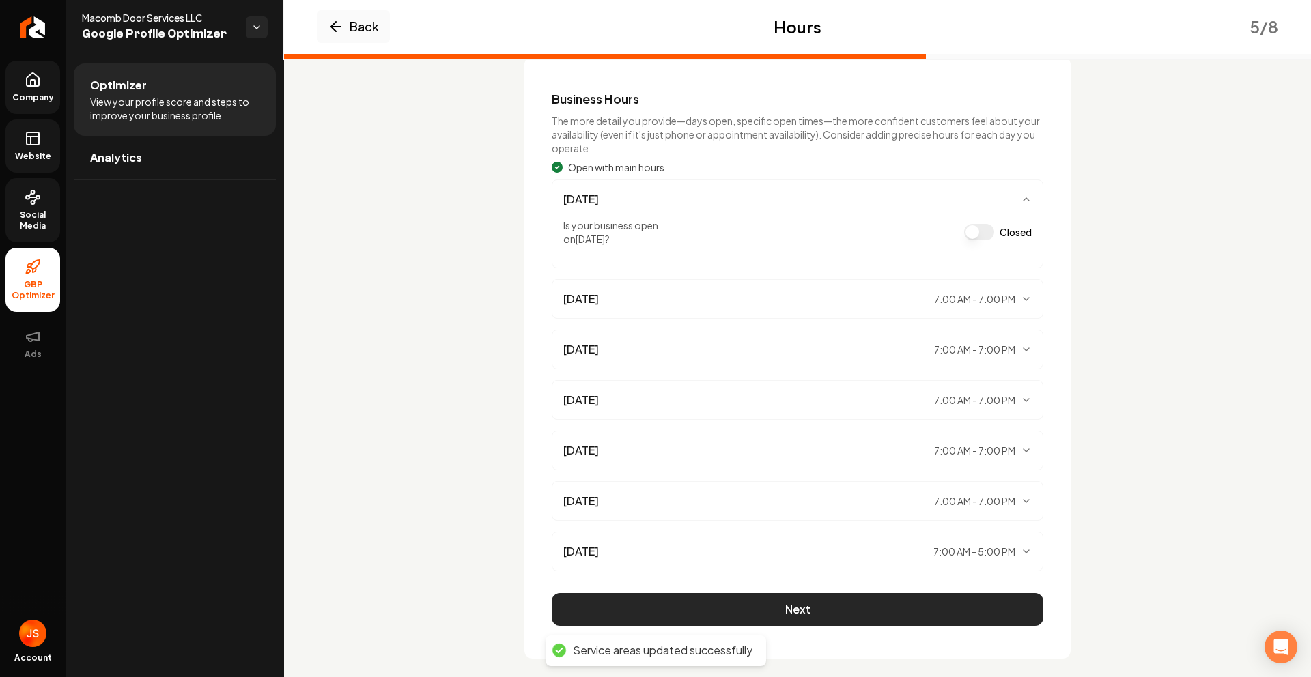
scroll to position [111, 0]
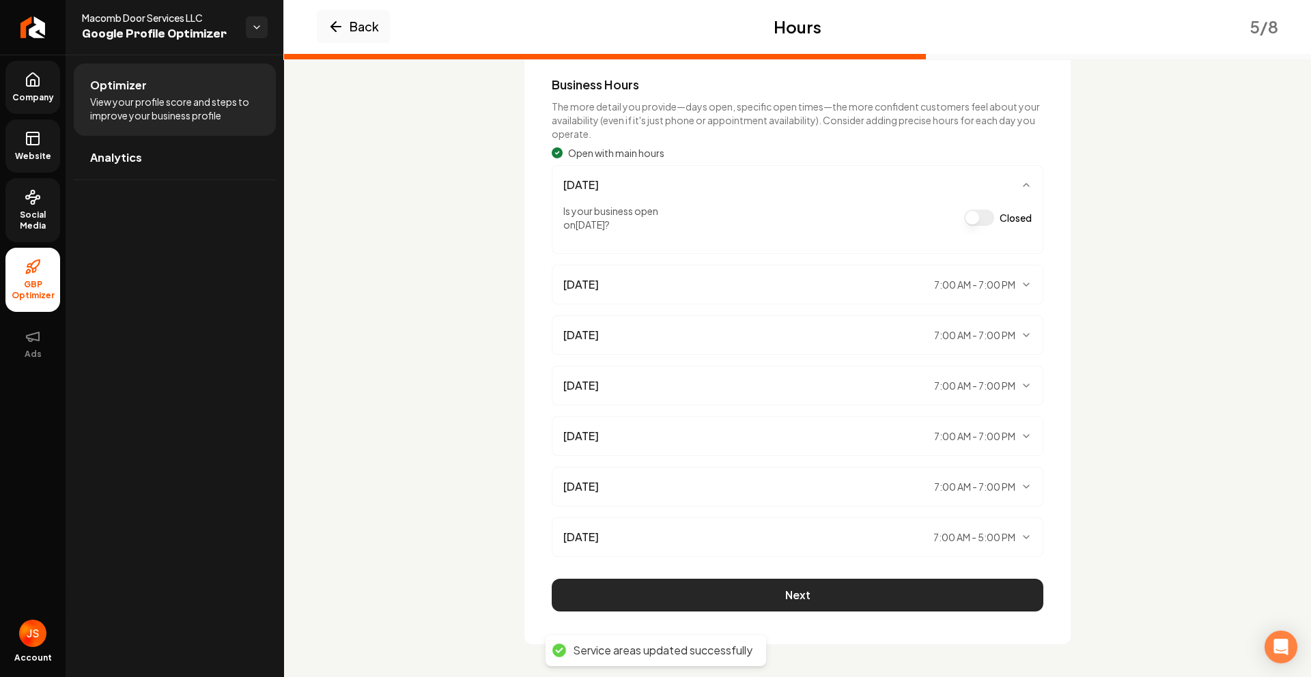
click at [898, 589] on button "Next" at bounding box center [798, 595] width 492 height 33
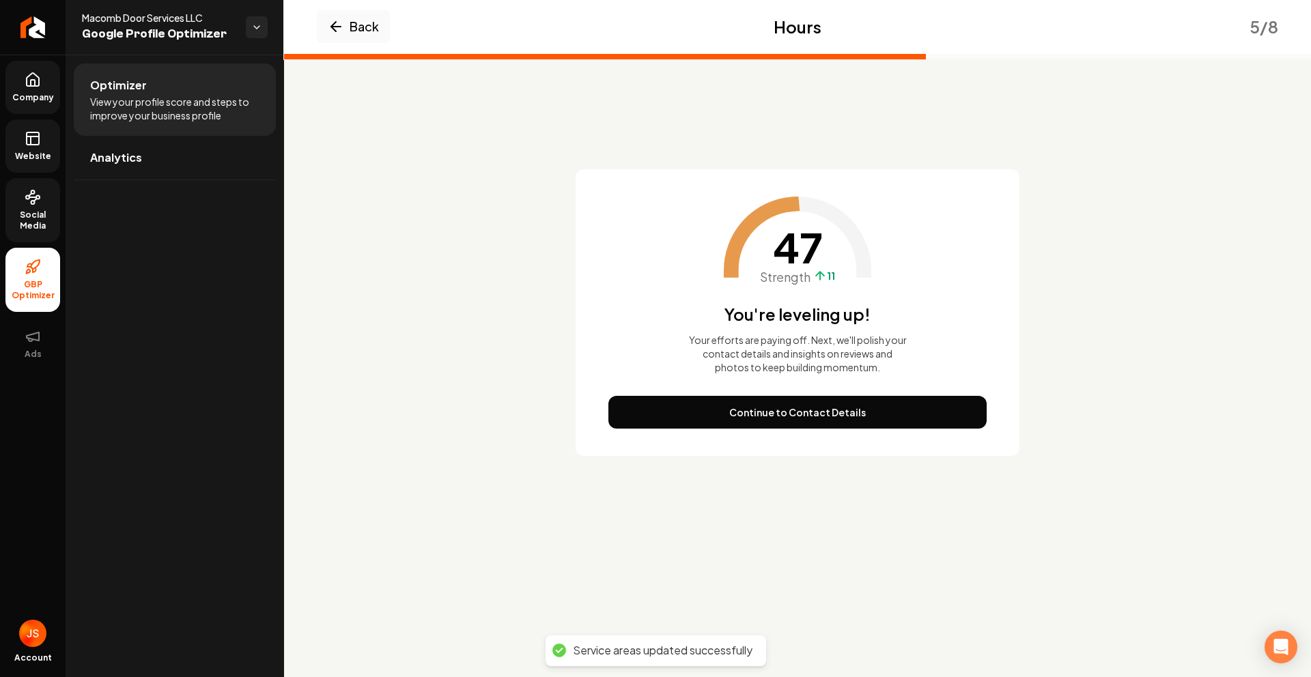
scroll to position [0, 0]
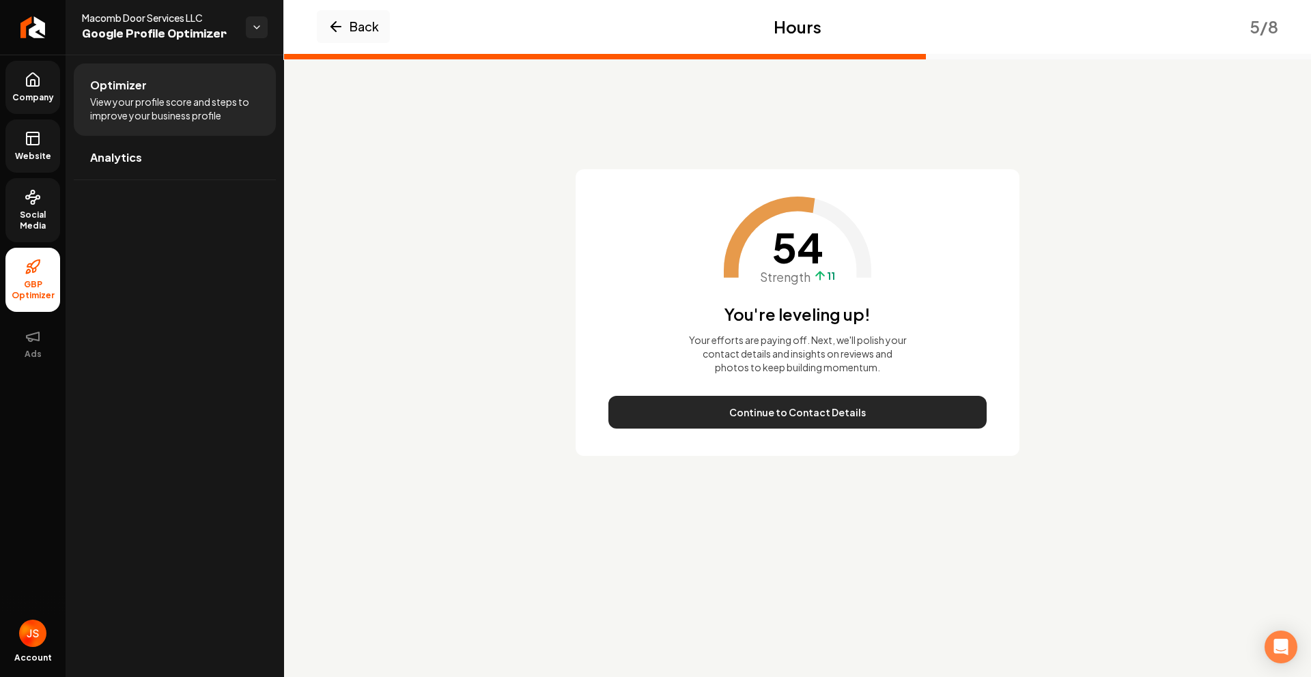
click at [850, 406] on button "Continue to Contact Details" at bounding box center [797, 412] width 378 height 33
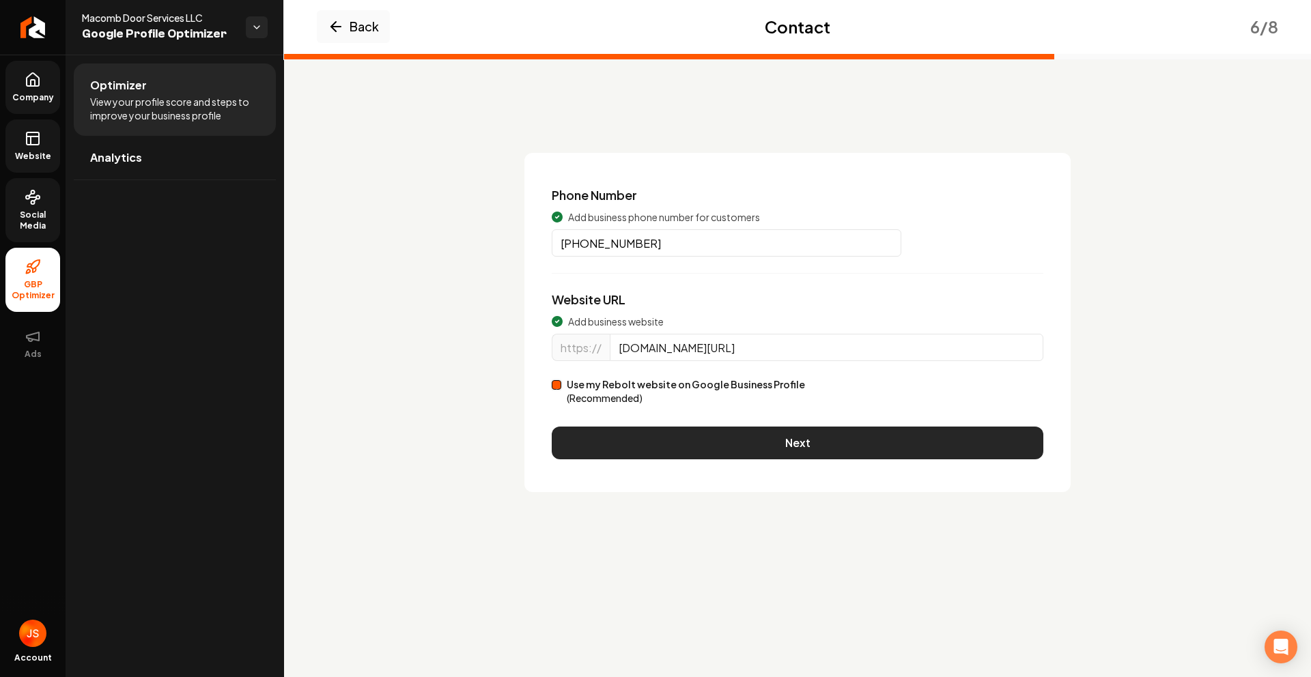
click at [802, 437] on button "Next" at bounding box center [798, 443] width 492 height 33
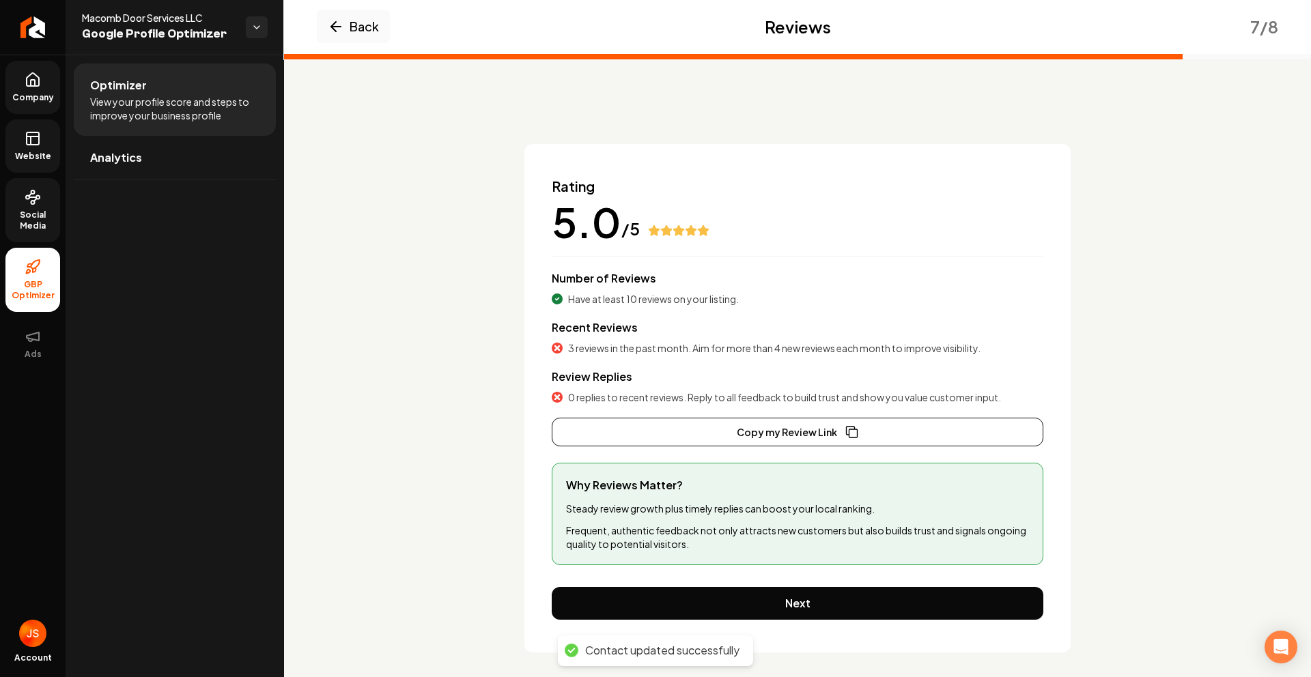
scroll to position [17, 0]
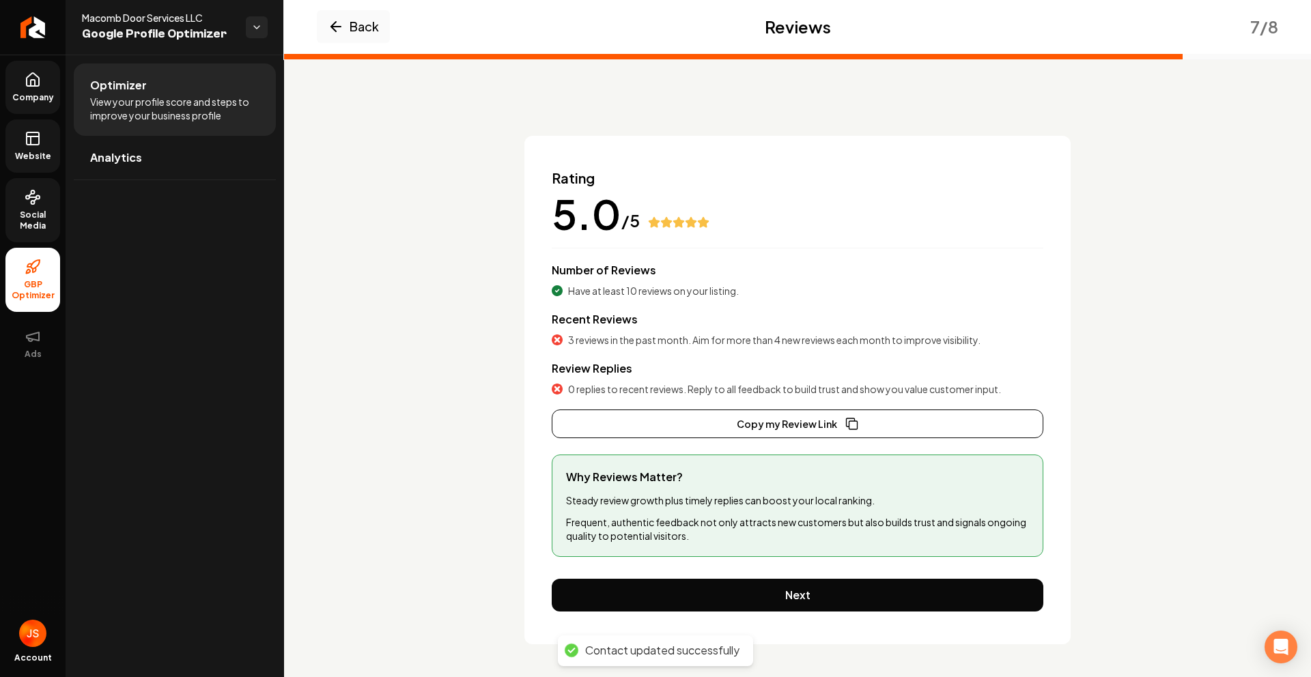
click at [792, 578] on div "Rating 5.0 /5 Number of Reviews Have at least 10 reviews on your listing. Recen…" at bounding box center [797, 390] width 546 height 509
click at [787, 588] on button "Next" at bounding box center [798, 595] width 492 height 33
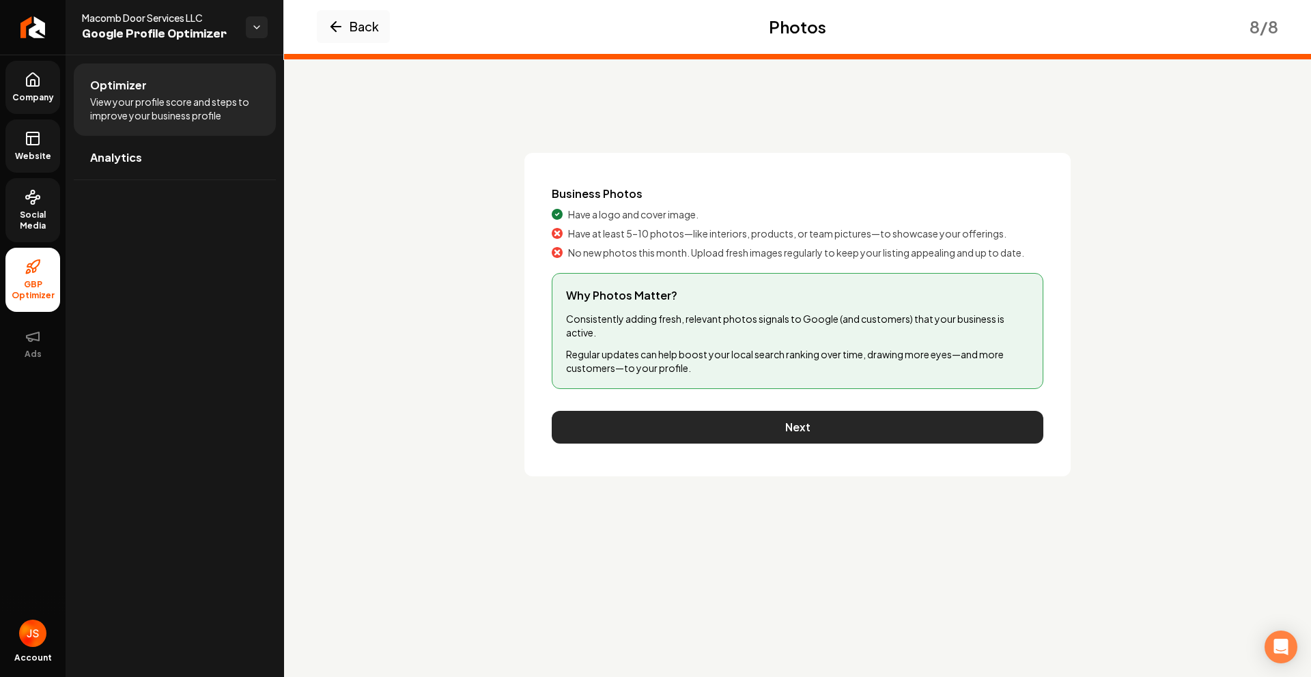
click at [765, 414] on button "Next" at bounding box center [798, 427] width 492 height 33
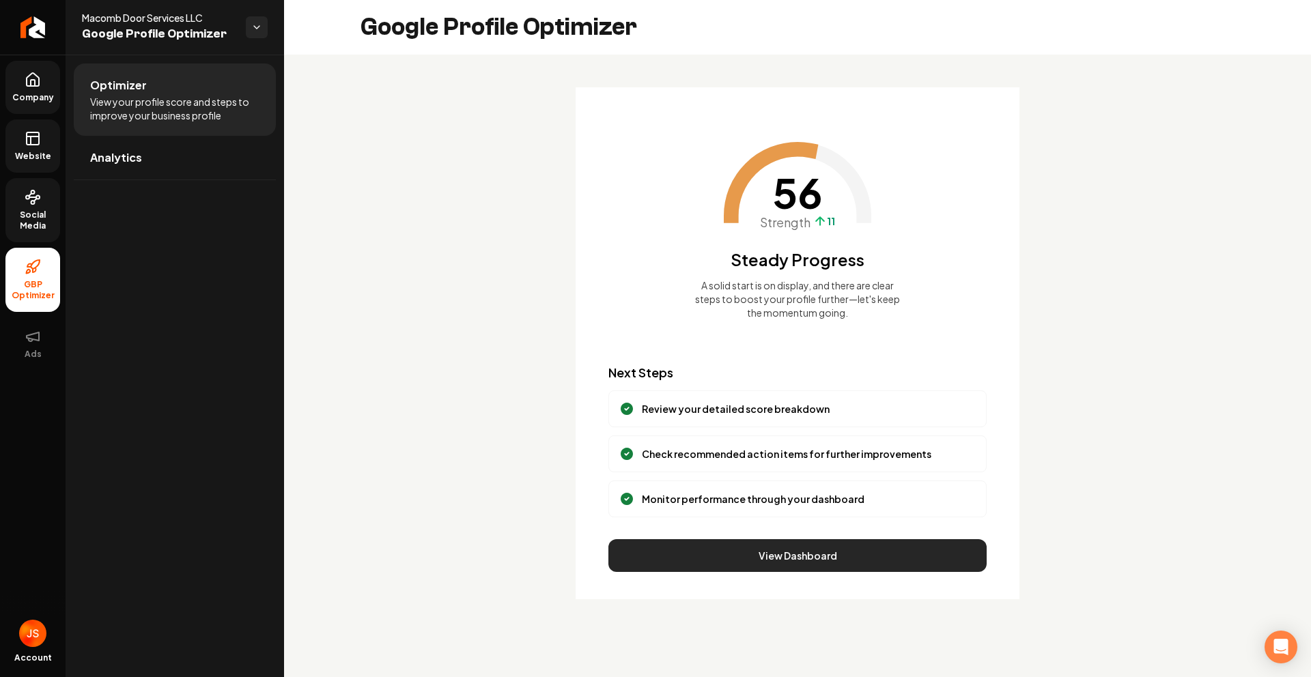
click at [793, 546] on button "View Dashboard" at bounding box center [797, 555] width 378 height 33
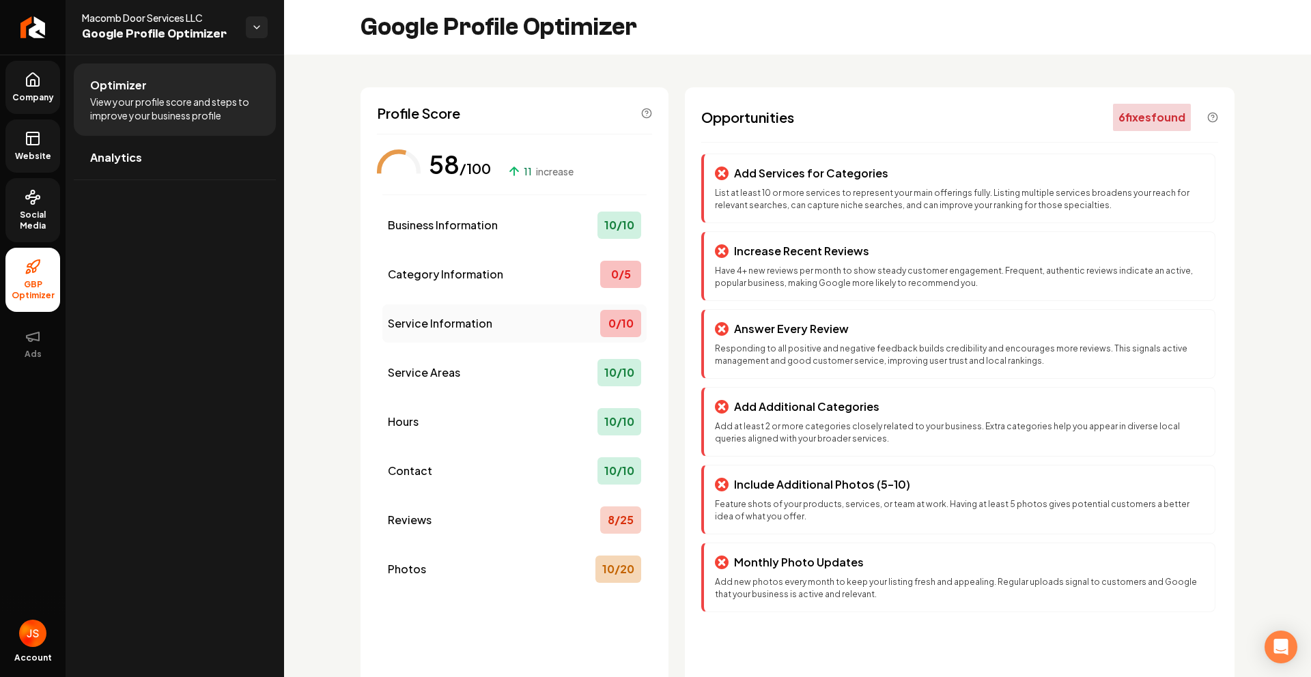
click at [433, 321] on span "Service Information" at bounding box center [440, 323] width 104 height 16
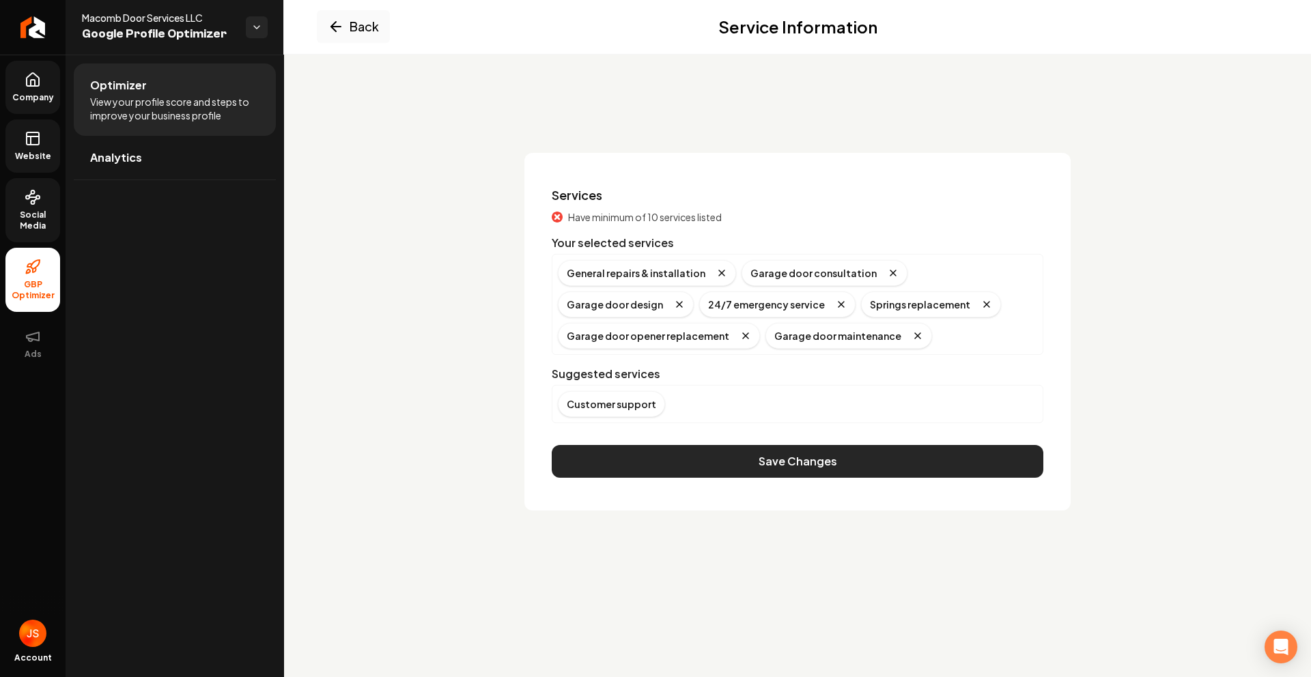
click at [716, 458] on button "Save Changes" at bounding box center [798, 461] width 492 height 33
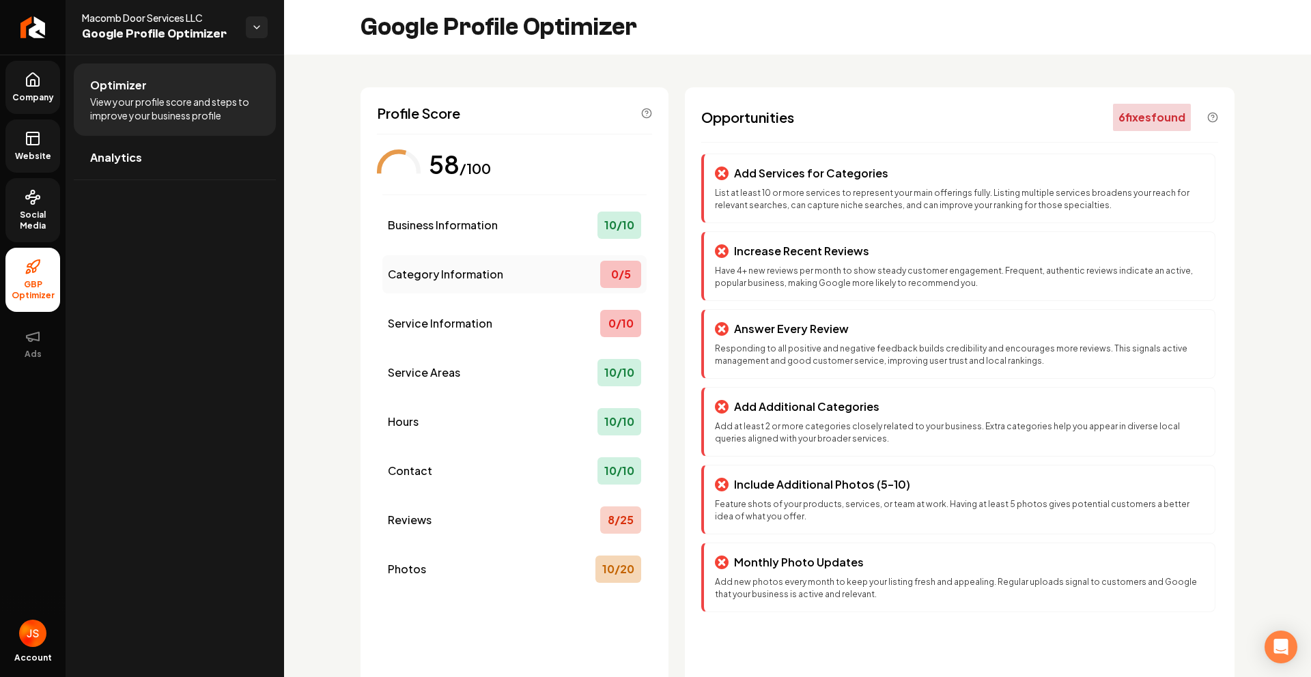
click at [466, 267] on span "Category Information" at bounding box center [445, 274] width 115 height 16
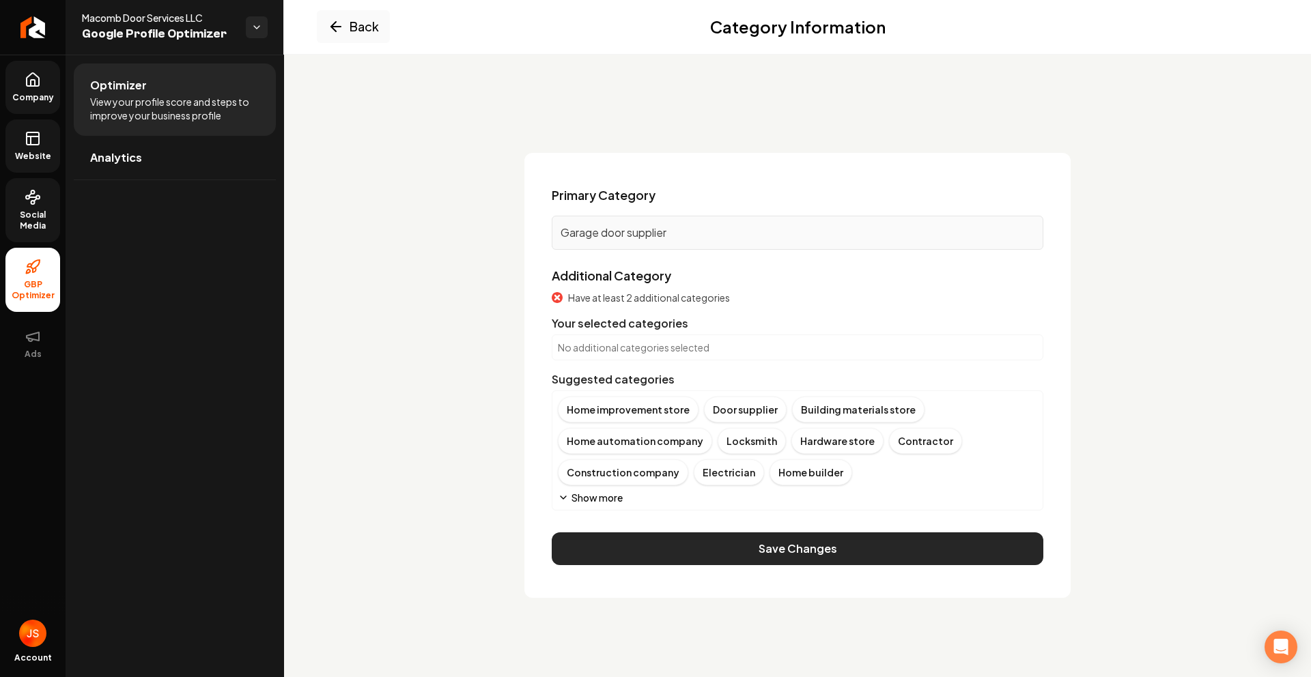
click at [649, 554] on button "Save Changes" at bounding box center [798, 549] width 492 height 33
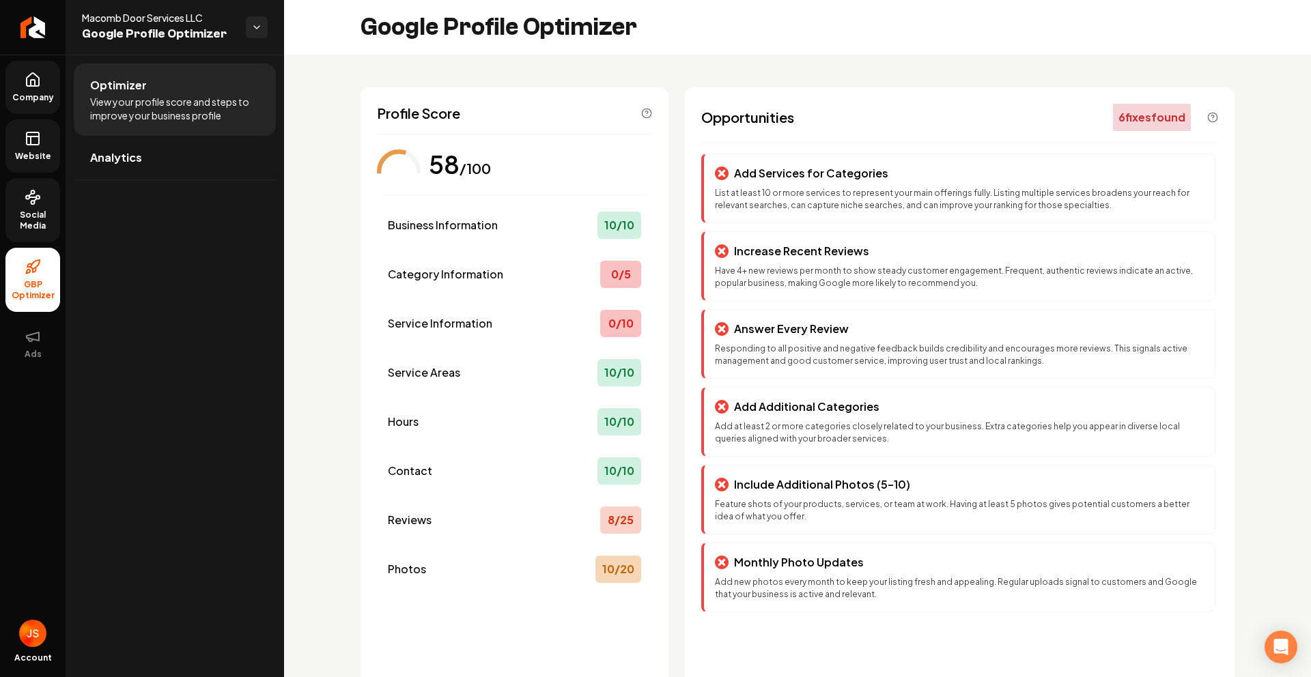
click at [17, 210] on span "Social Media" at bounding box center [32, 221] width 55 height 22
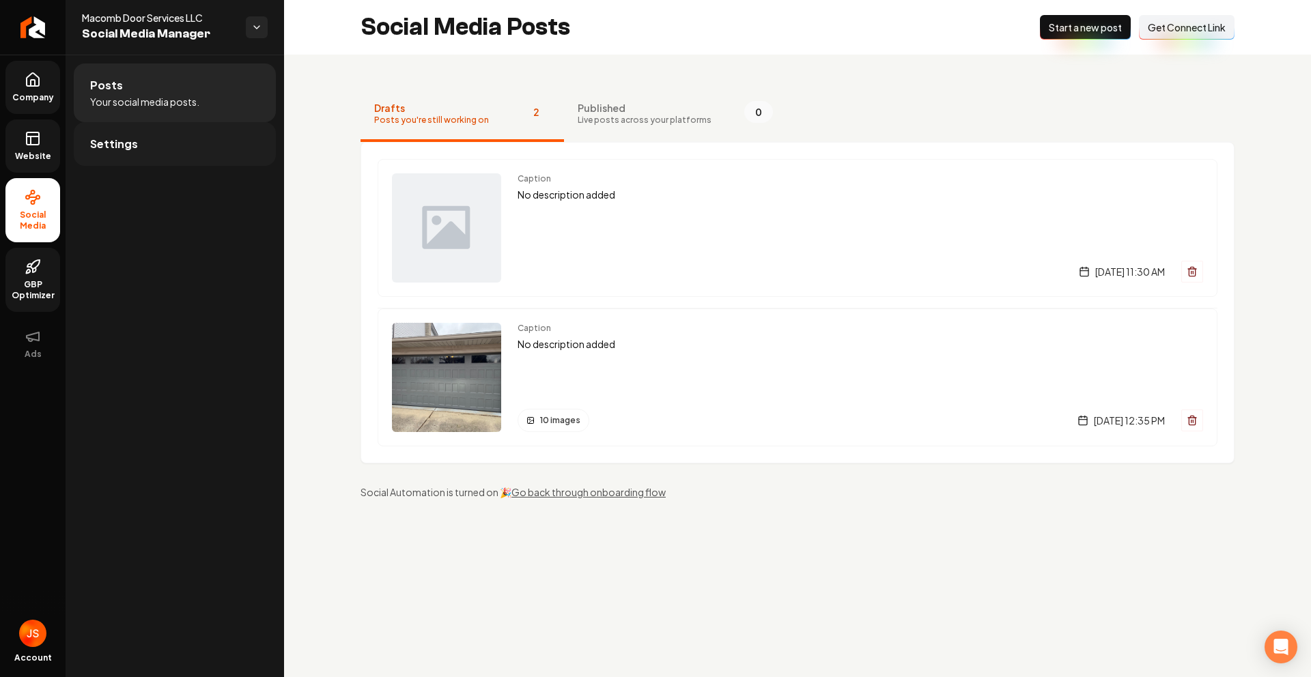
click at [86, 137] on link "Settings" at bounding box center [175, 144] width 202 height 44
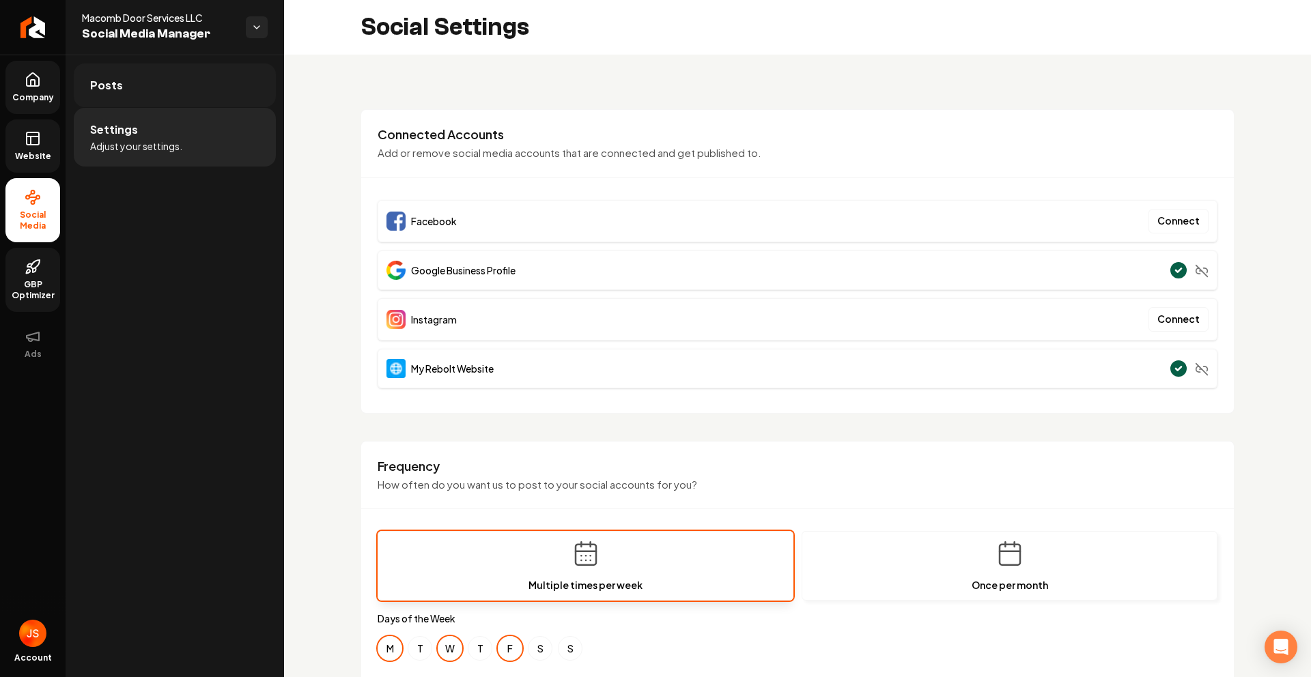
click at [132, 98] on link "Posts" at bounding box center [175, 86] width 202 height 44
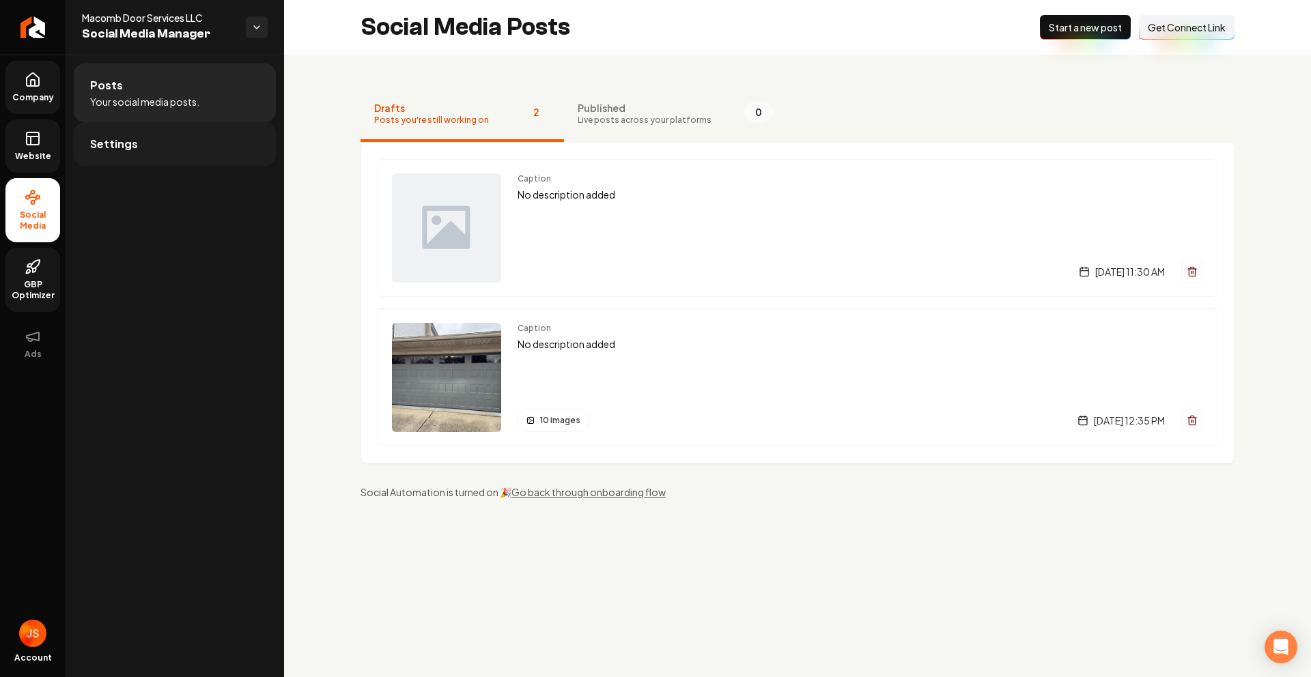
click at [131, 124] on link "Settings" at bounding box center [175, 144] width 202 height 44
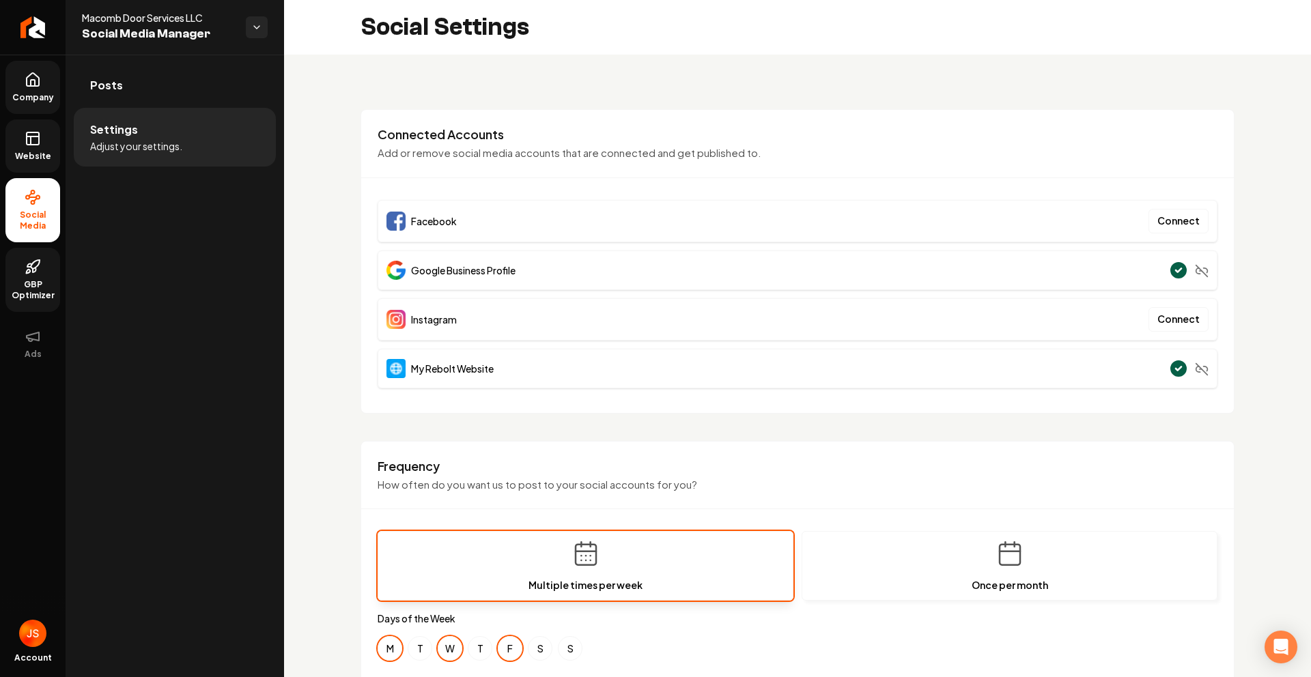
click at [137, 126] on li "Settings Adjust your settings." at bounding box center [175, 137] width 202 height 59
click at [136, 98] on link "Posts" at bounding box center [175, 86] width 202 height 44
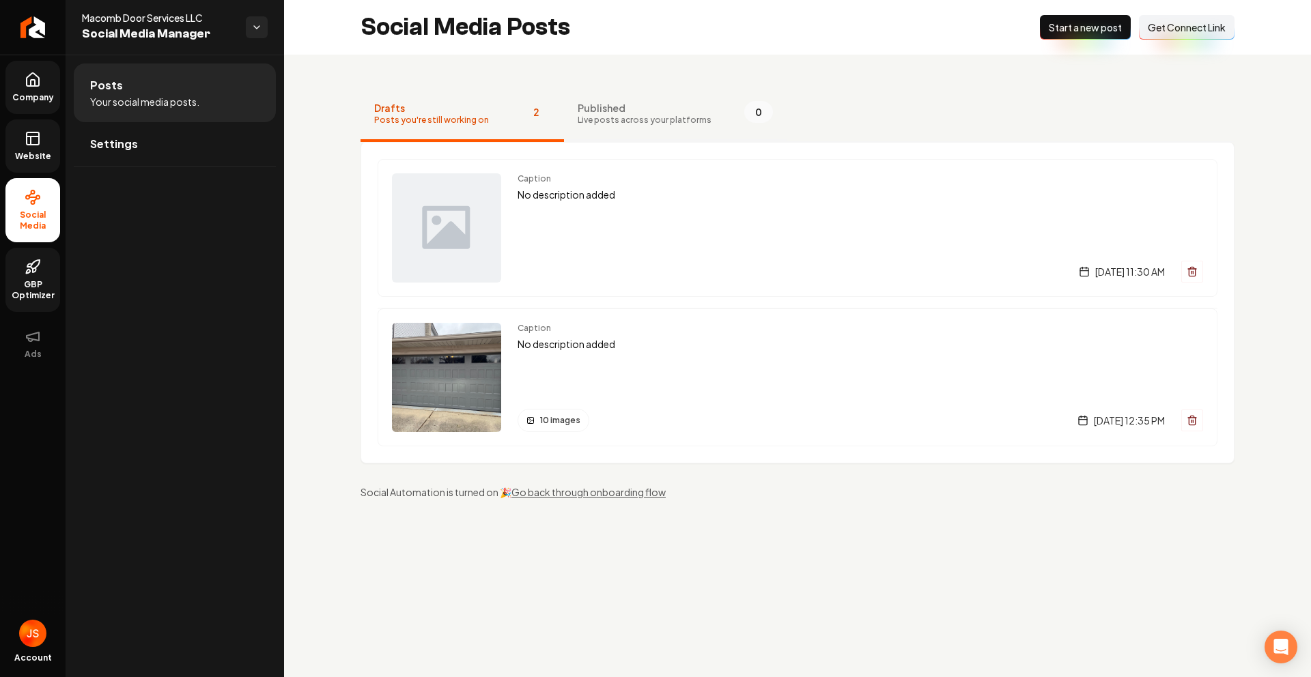
click at [599, 119] on span "Live posts across your platforms" at bounding box center [645, 120] width 134 height 11
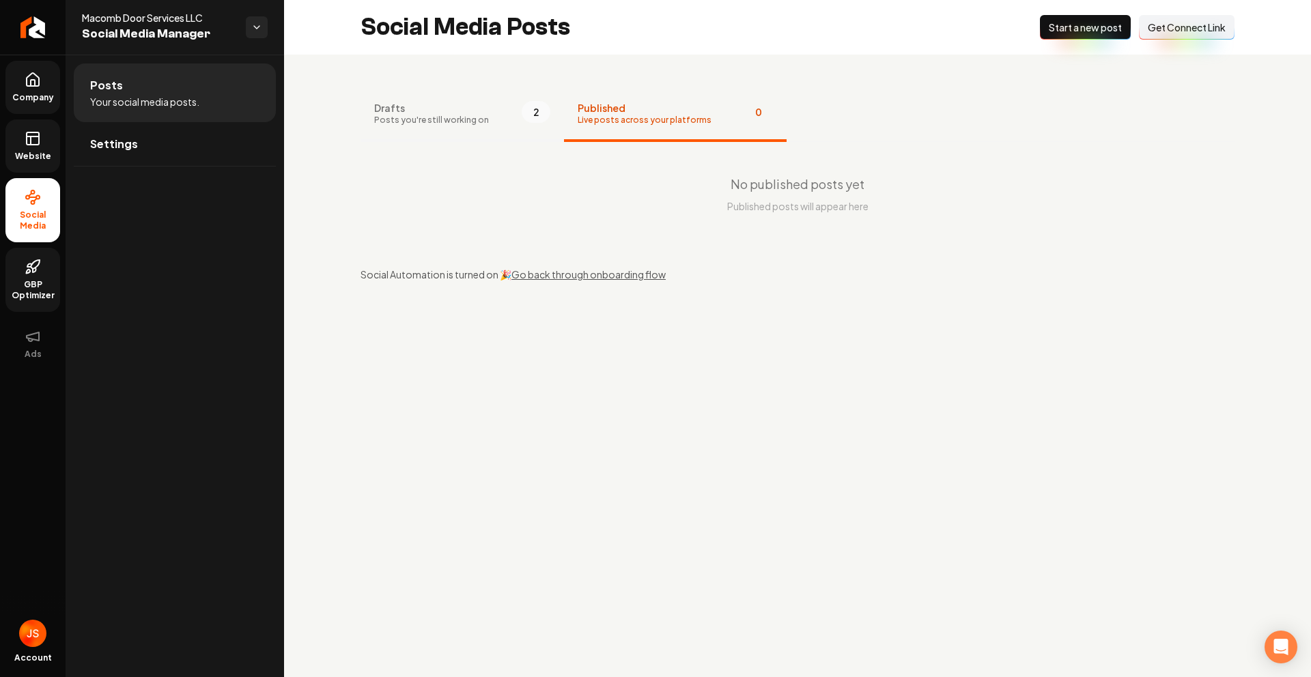
click at [488, 114] on button "Drafts Posts you're still working on 2" at bounding box center [462, 114] width 203 height 55
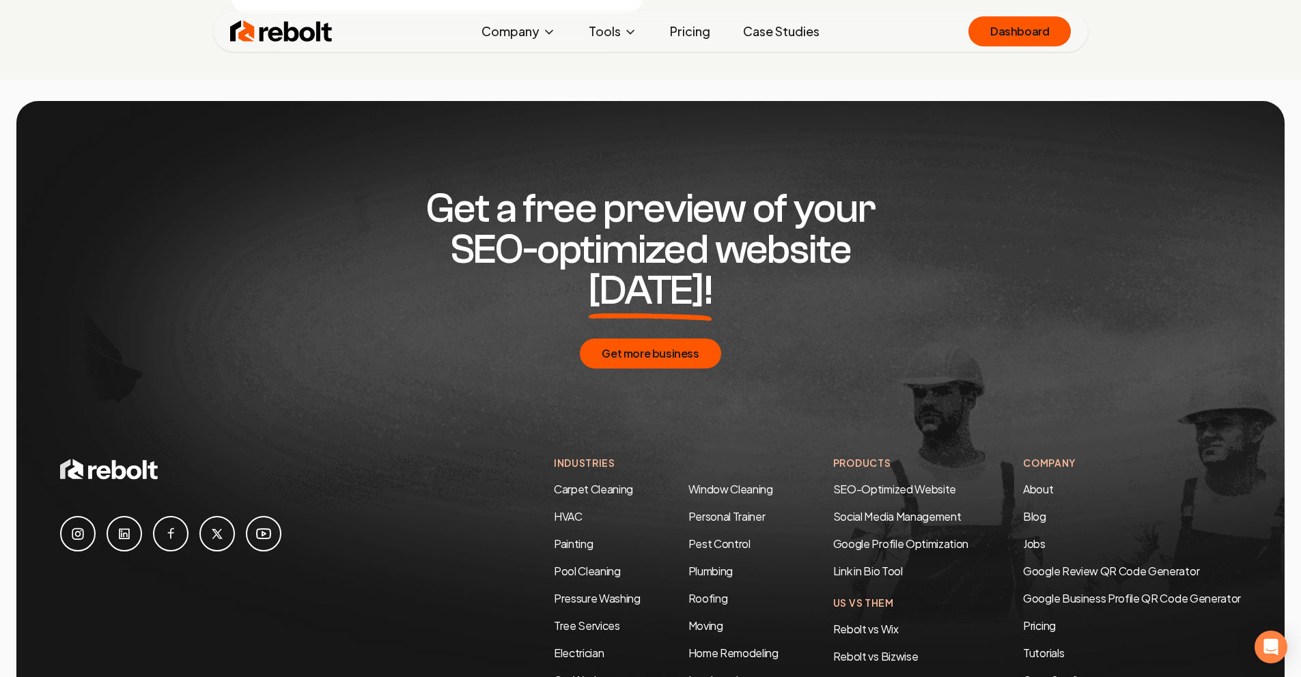
scroll to position [6607, 0]
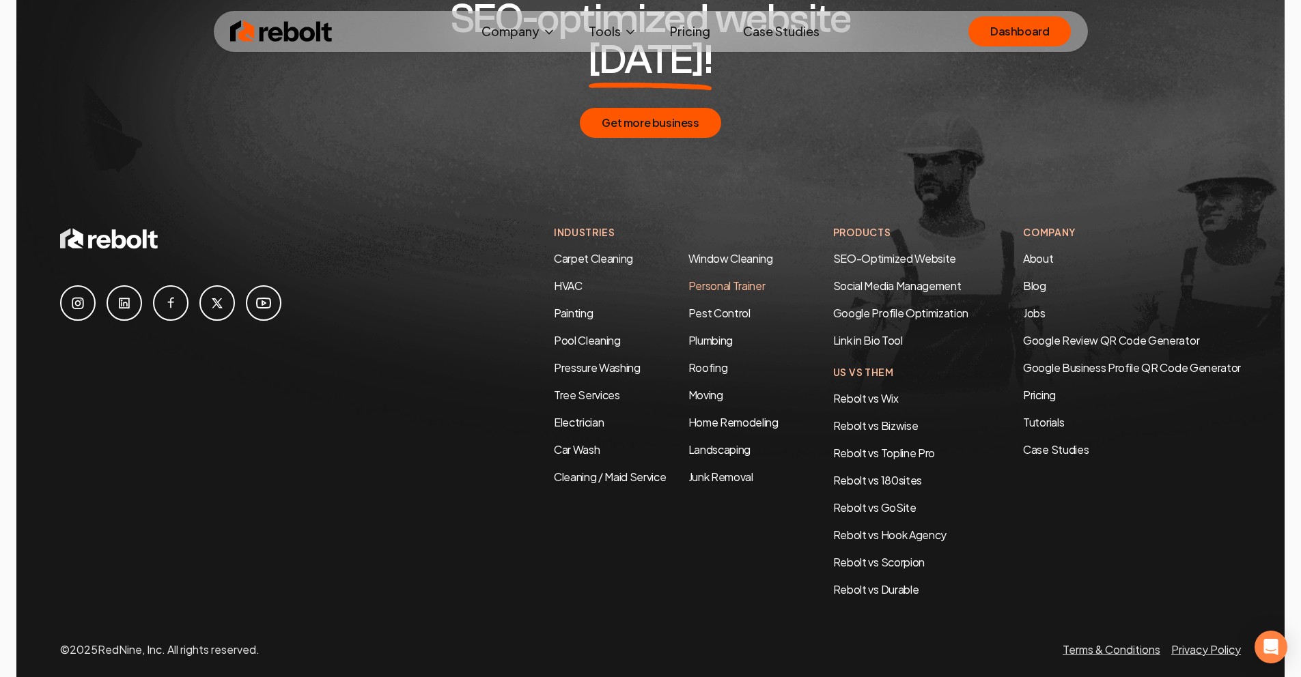
click at [729, 279] on link "Personal Trainer" at bounding box center [726, 286] width 77 height 14
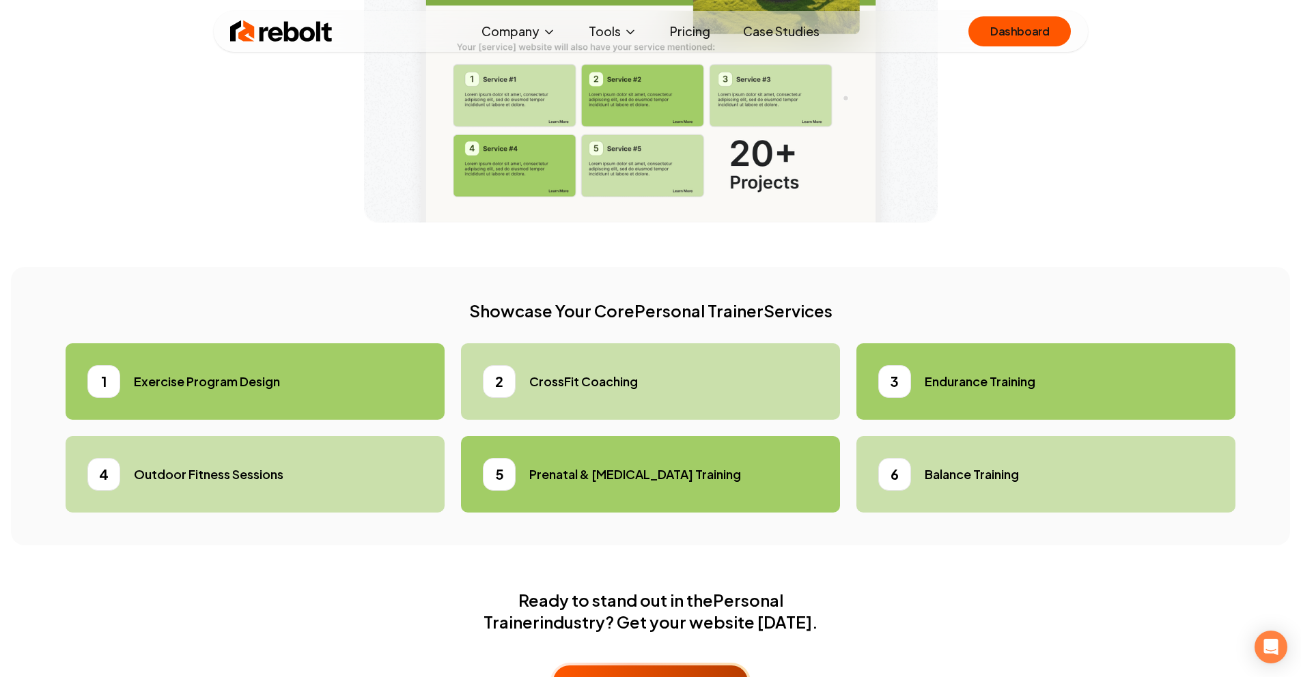
scroll to position [4073, 0]
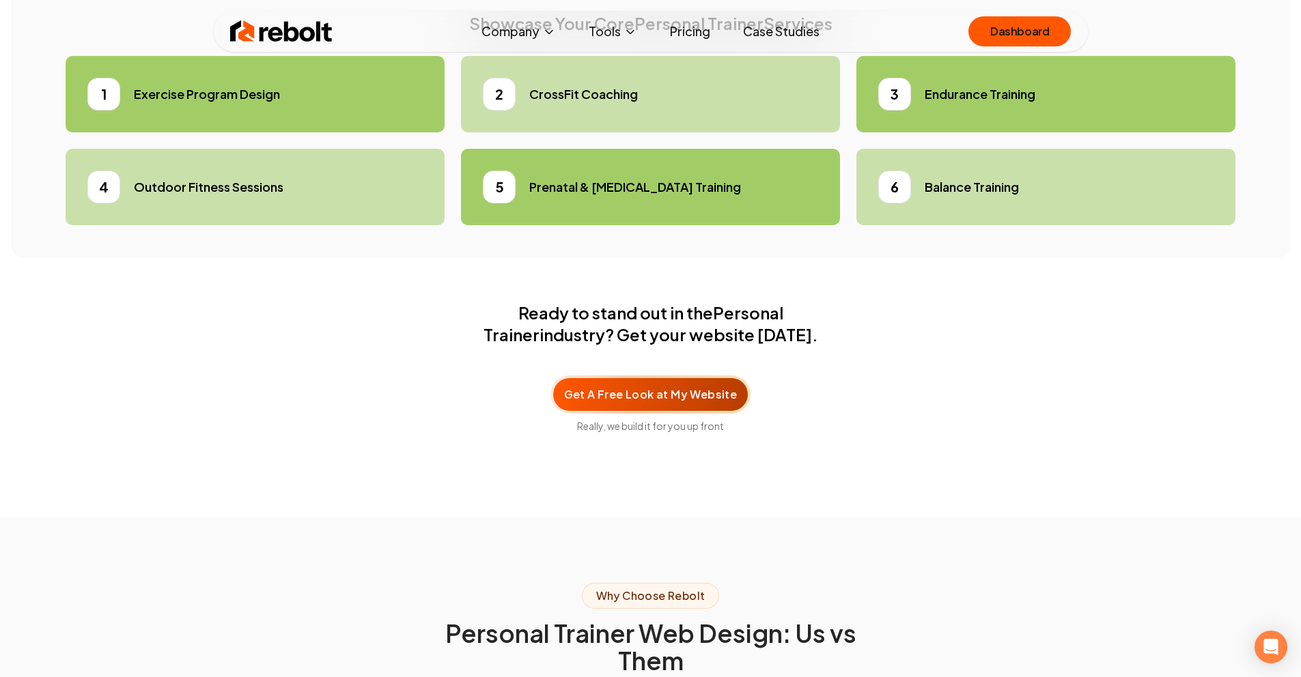
click at [706, 111] on div "2 CrossFit Coaching" at bounding box center [650, 94] width 335 height 33
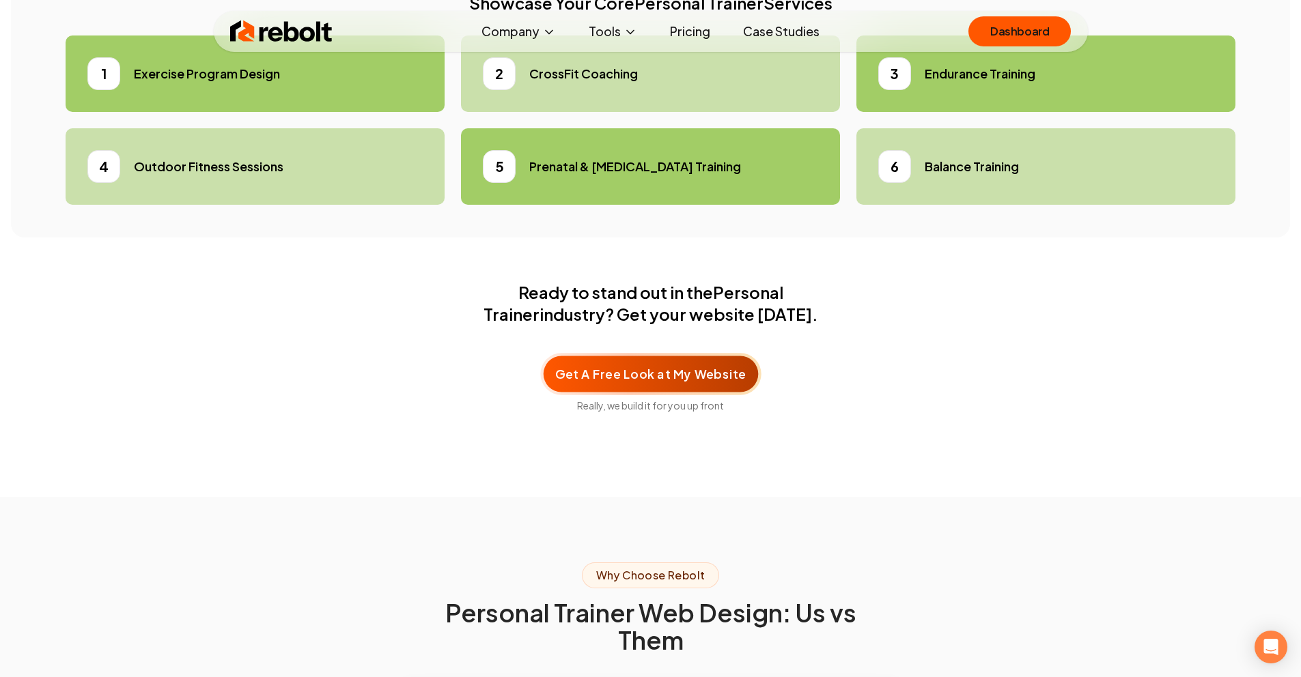
scroll to position [4088, 0]
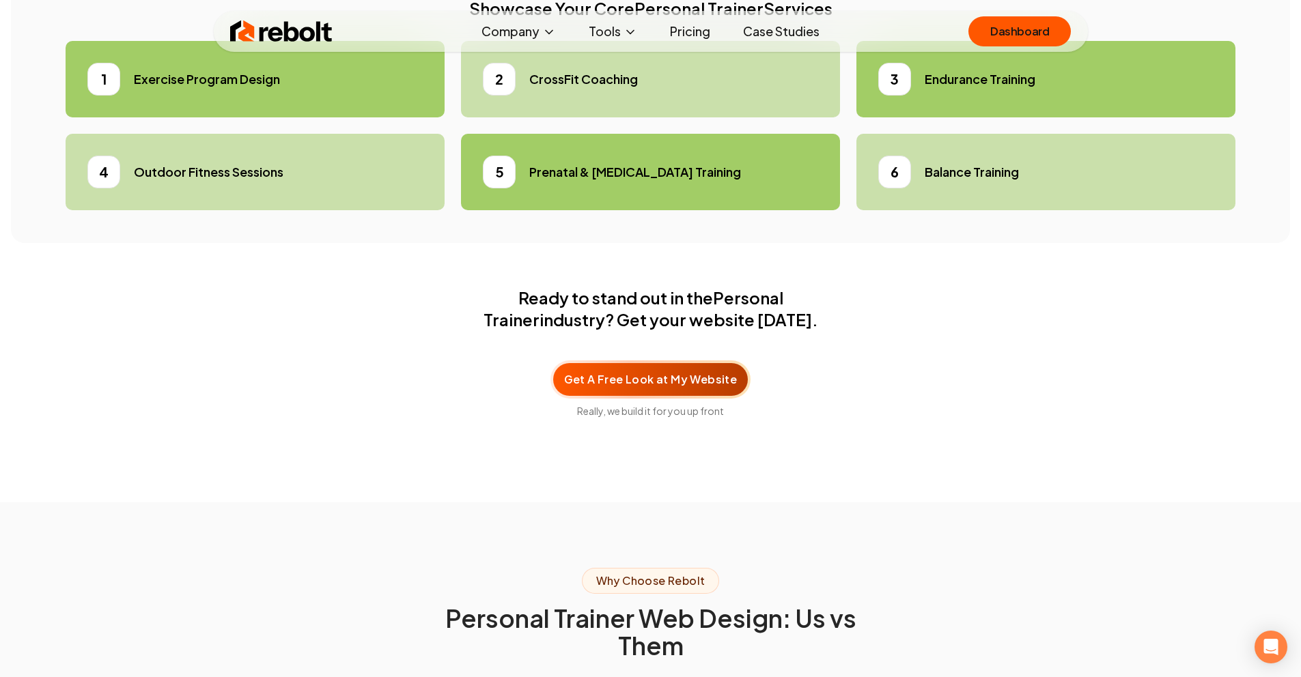
click at [277, 182] on h5 "Outdoor Fitness Sessions" at bounding box center [209, 172] width 150 height 19
click at [291, 117] on li "1 Exercise Program Design" at bounding box center [255, 79] width 379 height 76
drag, startPoint x: 610, startPoint y: 165, endPoint x: 628, endPoint y: 164, distance: 17.8
click at [611, 89] on h5 "CrossFit Coaching" at bounding box center [583, 79] width 109 height 19
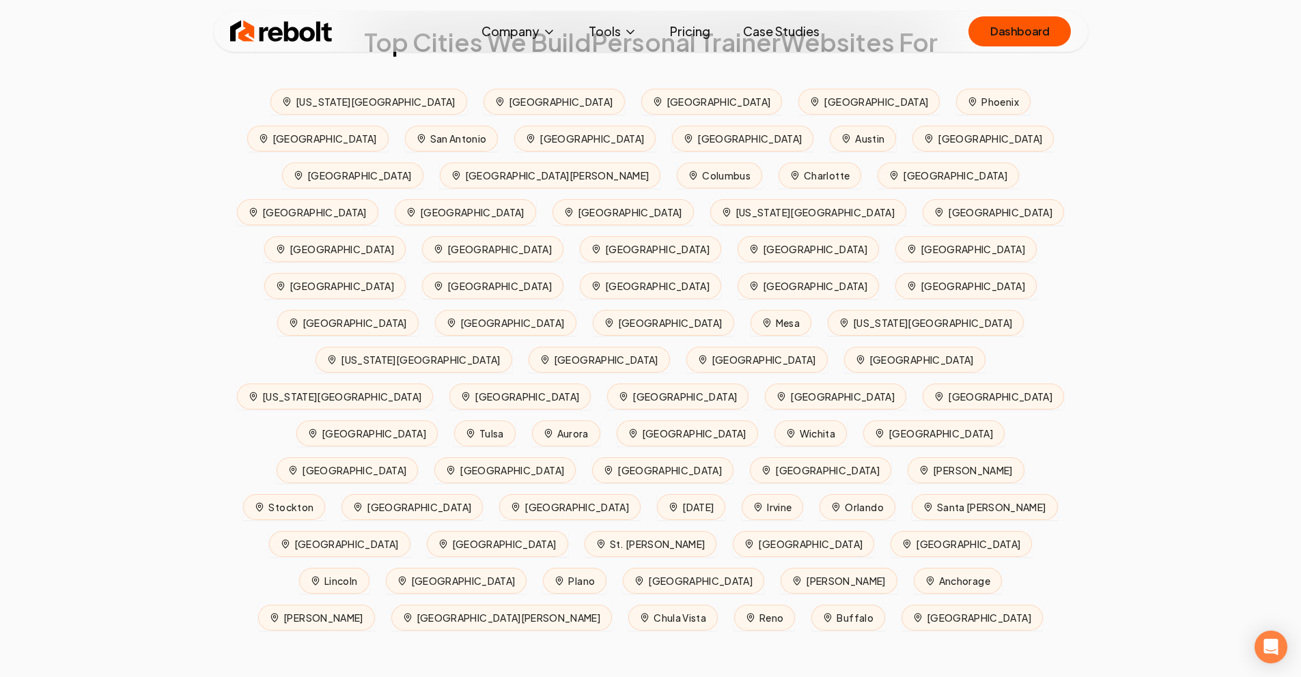
scroll to position [6111, 0]
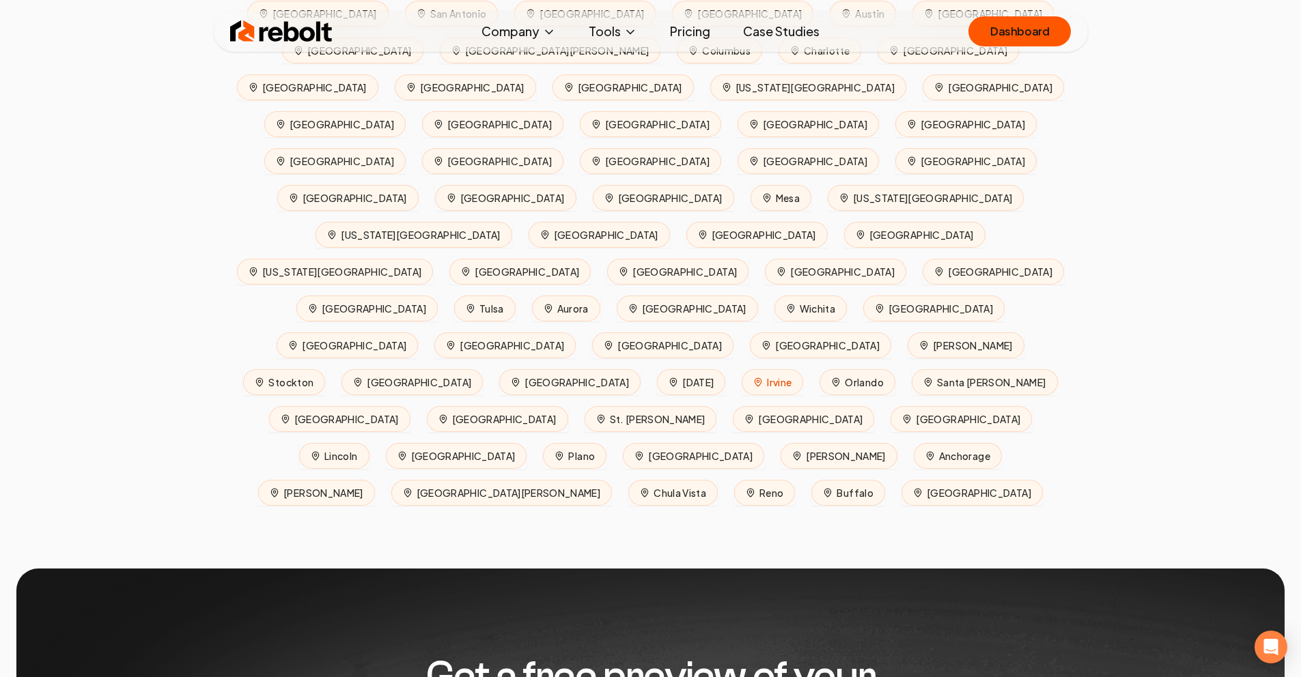
click at [742, 369] on span "Irvine" at bounding box center [772, 382] width 61 height 26
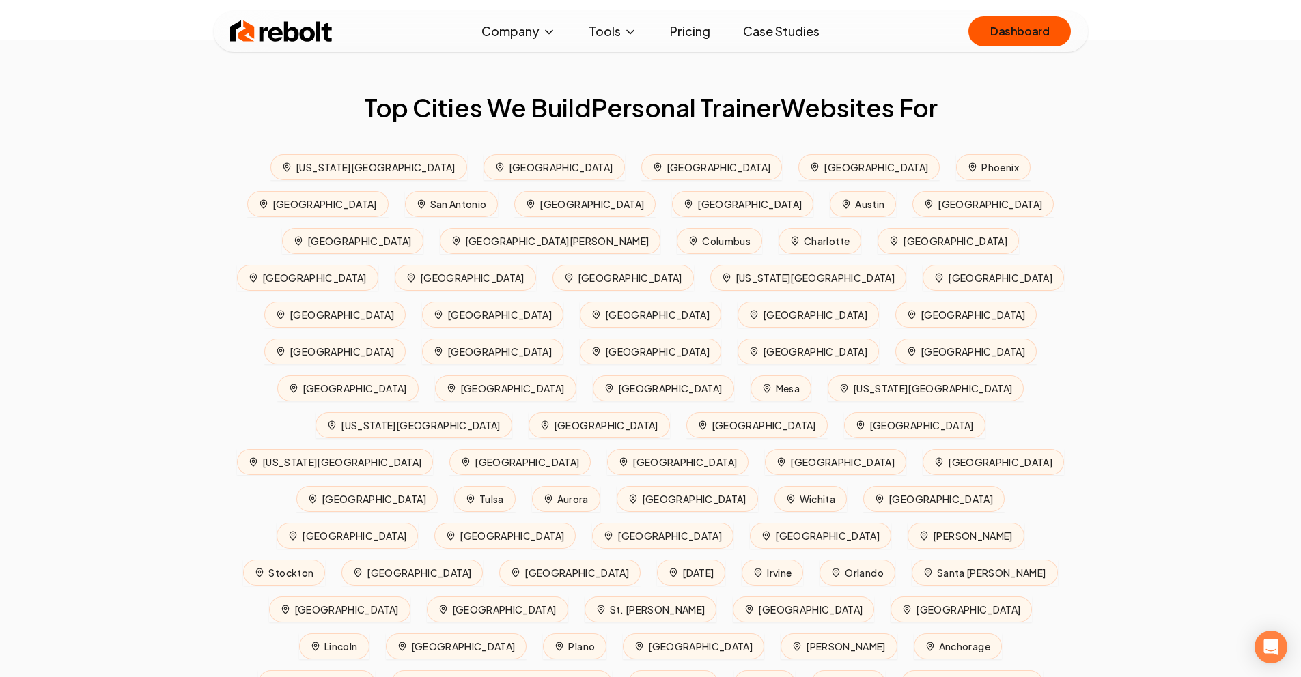
scroll to position [6178, 0]
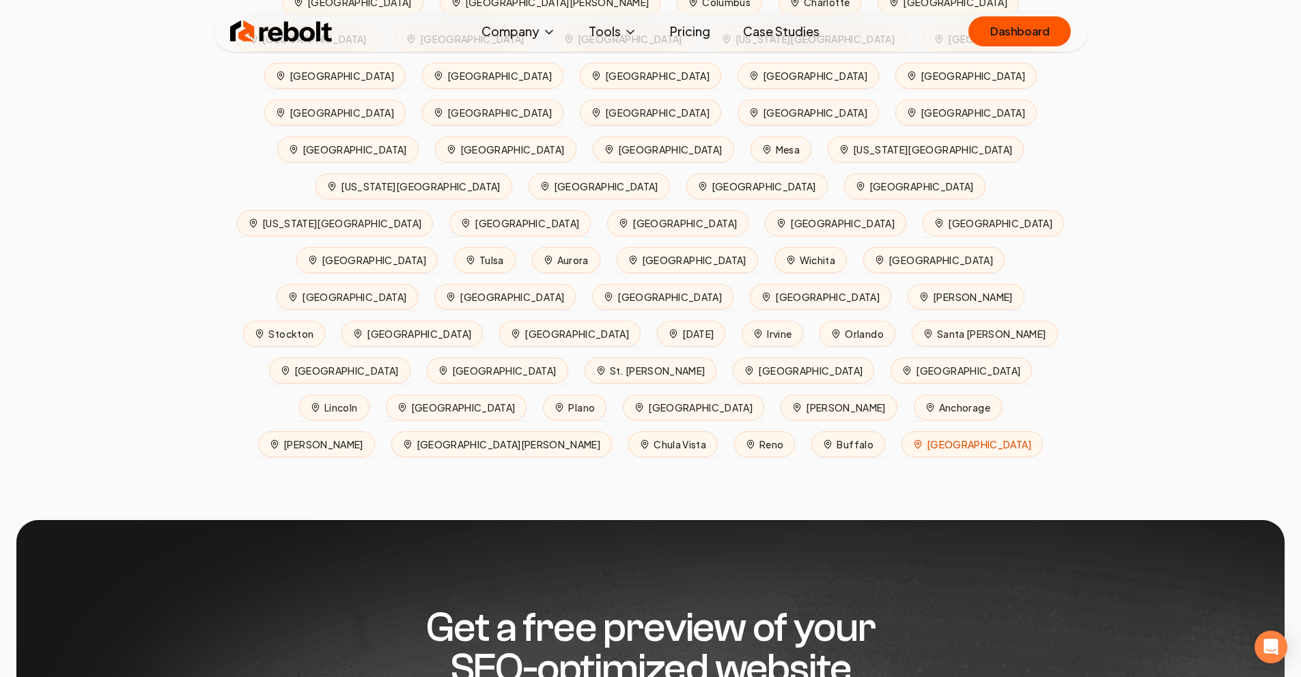
click at [997, 432] on span "[GEOGRAPHIC_DATA]" at bounding box center [971, 445] width 141 height 26
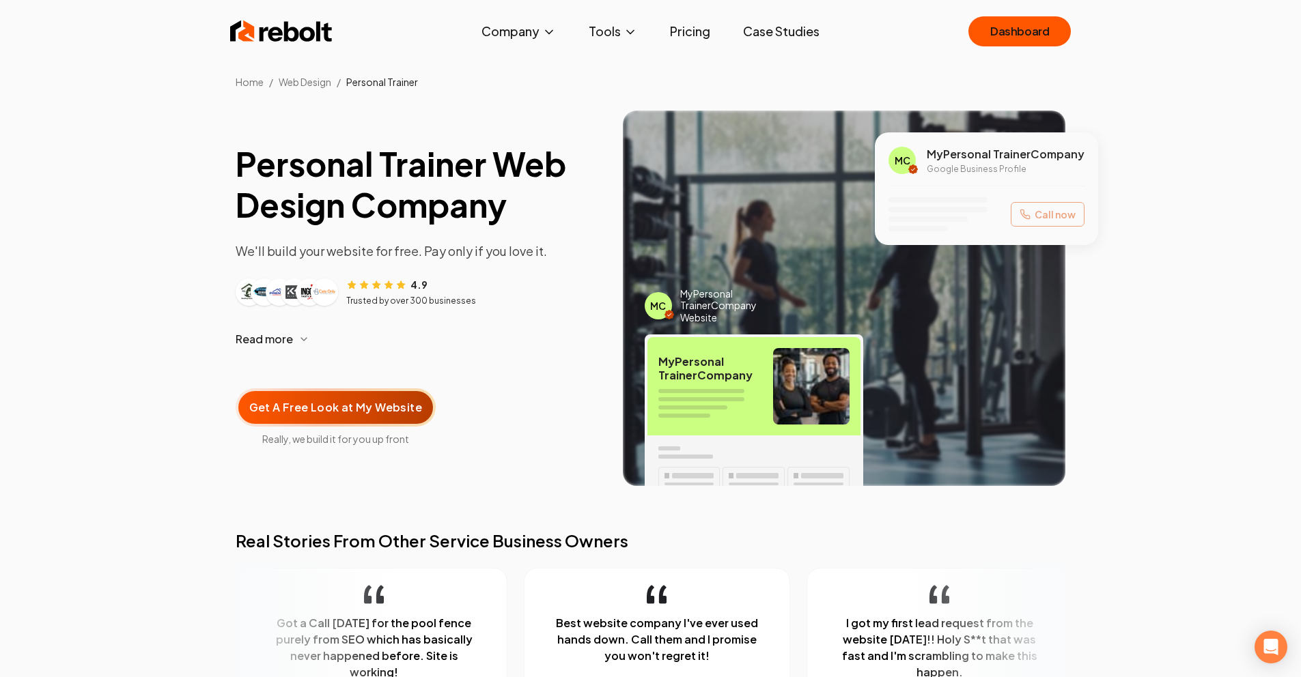
scroll to position [1, 0]
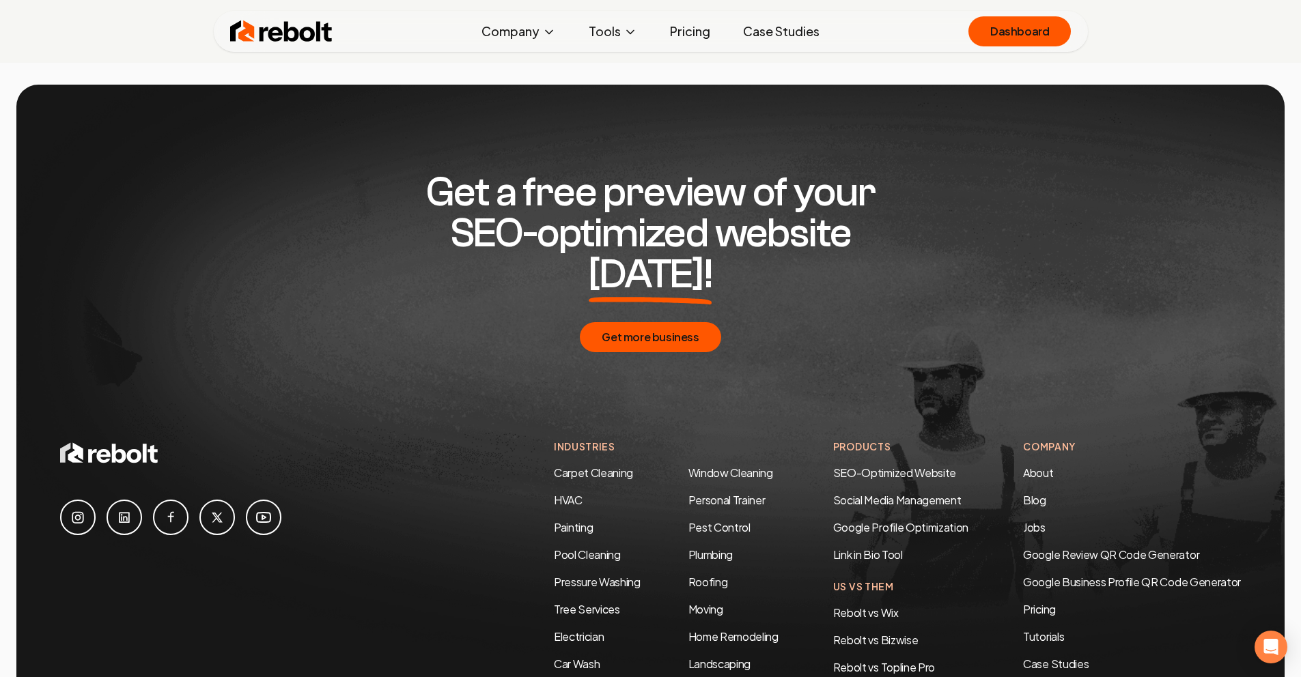
scroll to position [6607, 0]
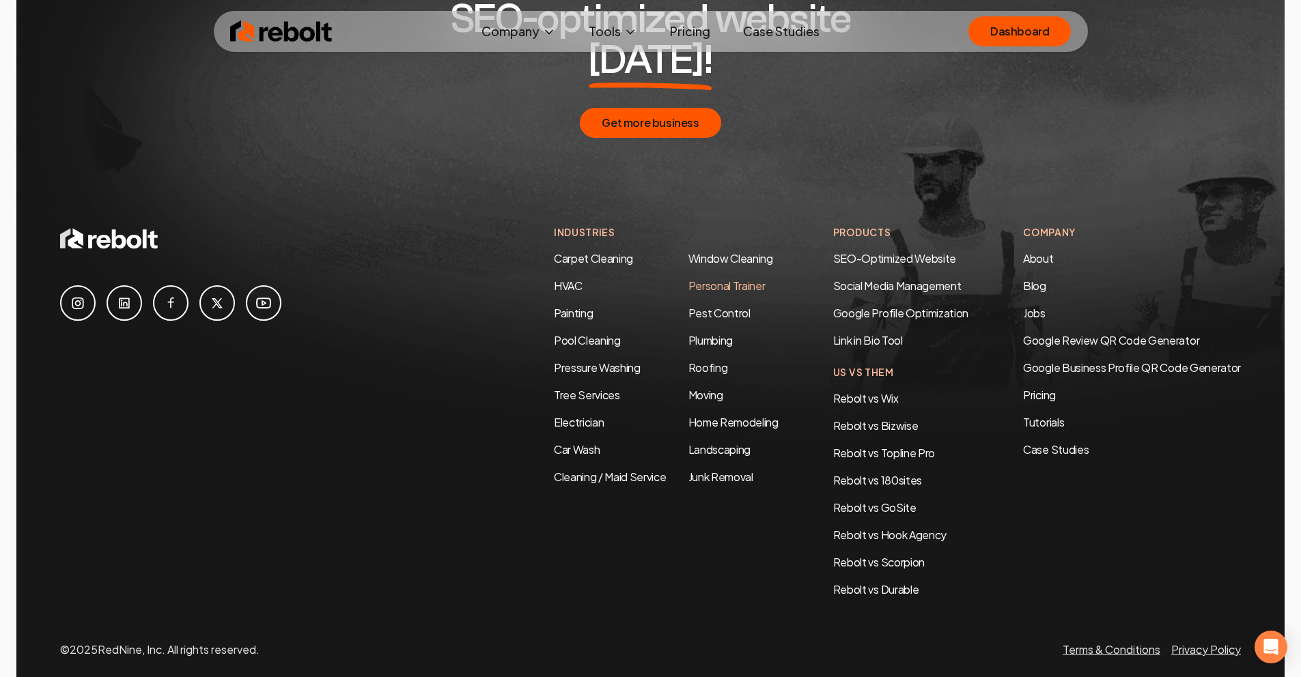
click at [699, 279] on link "Personal Trainer" at bounding box center [726, 286] width 77 height 14
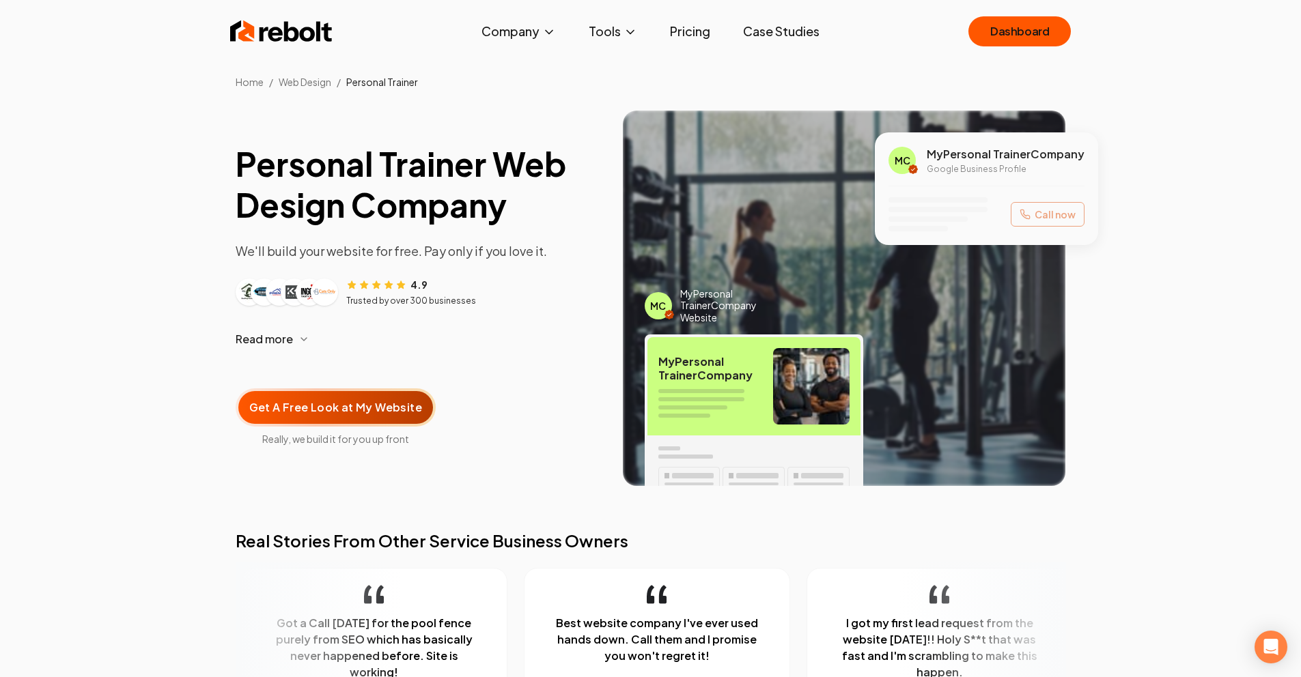
click at [708, 286] on img at bounding box center [844, 299] width 443 height 376
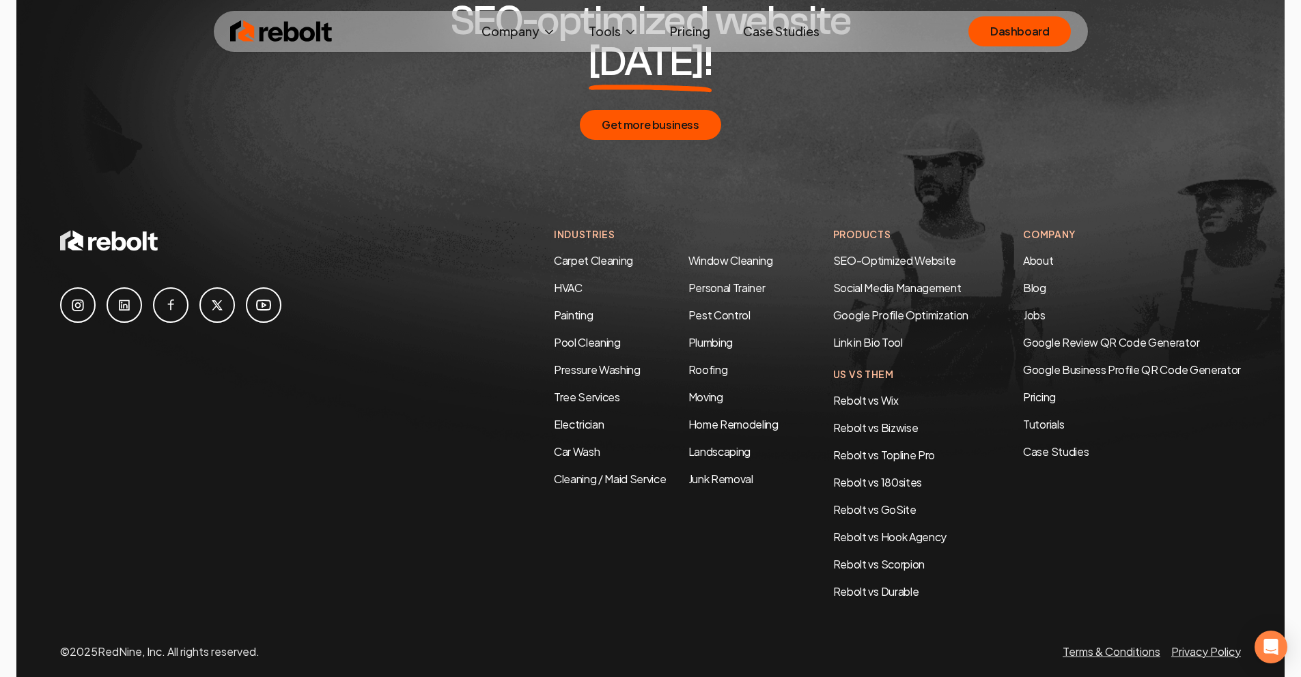
scroll to position [6607, 0]
click at [718, 306] on link "Pest Control" at bounding box center [719, 313] width 62 height 14
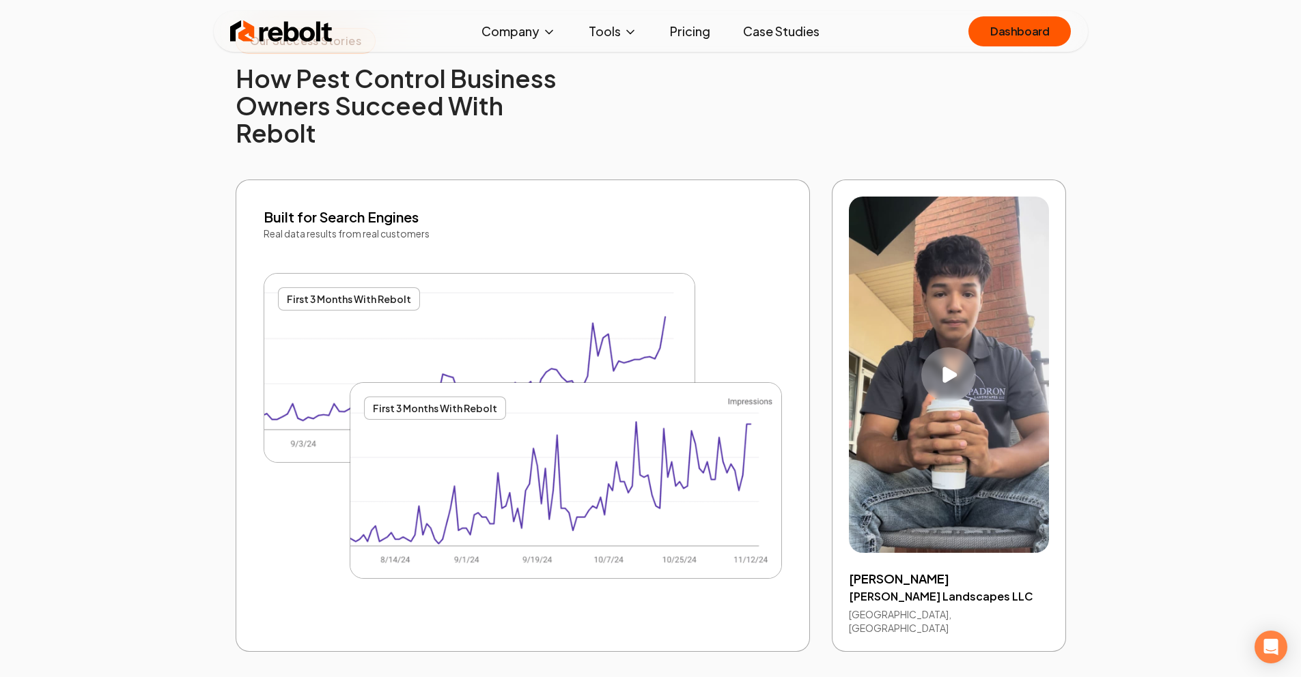
scroll to position [2602, 0]
click at [921, 349] on div "Play video" at bounding box center [948, 375] width 57 height 57
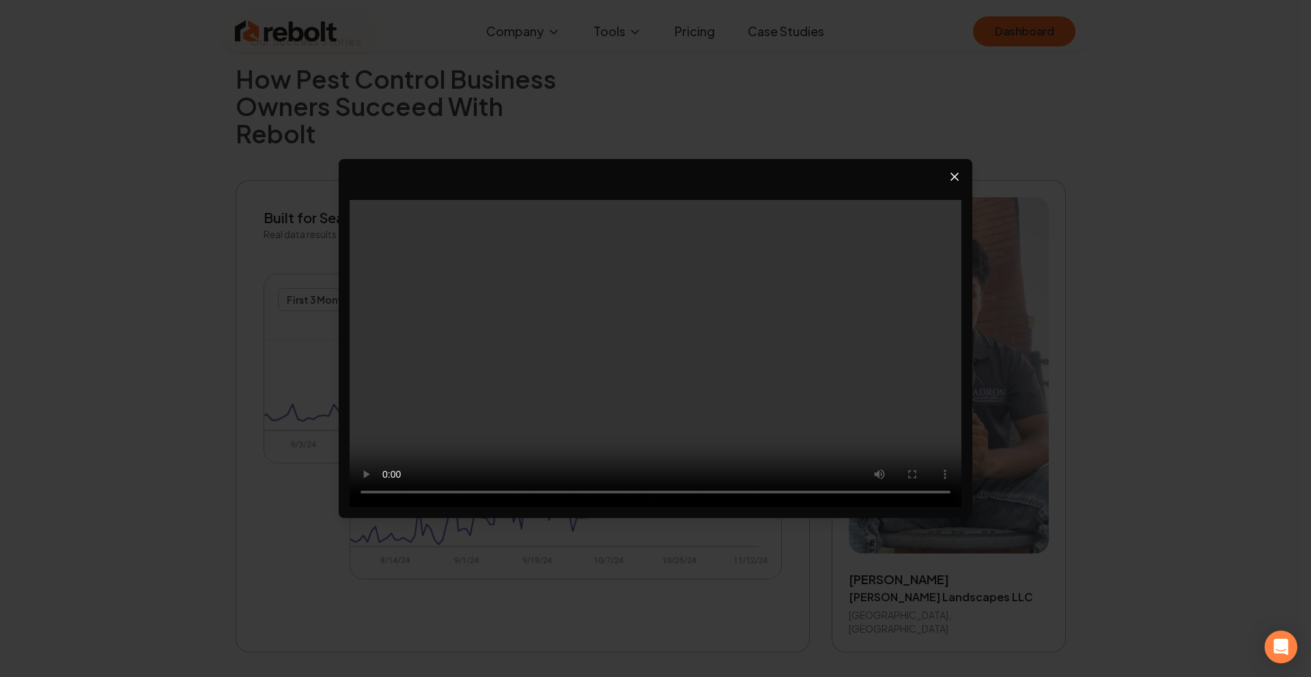
click at [952, 172] on icon "Close video player" at bounding box center [955, 177] width 14 height 14
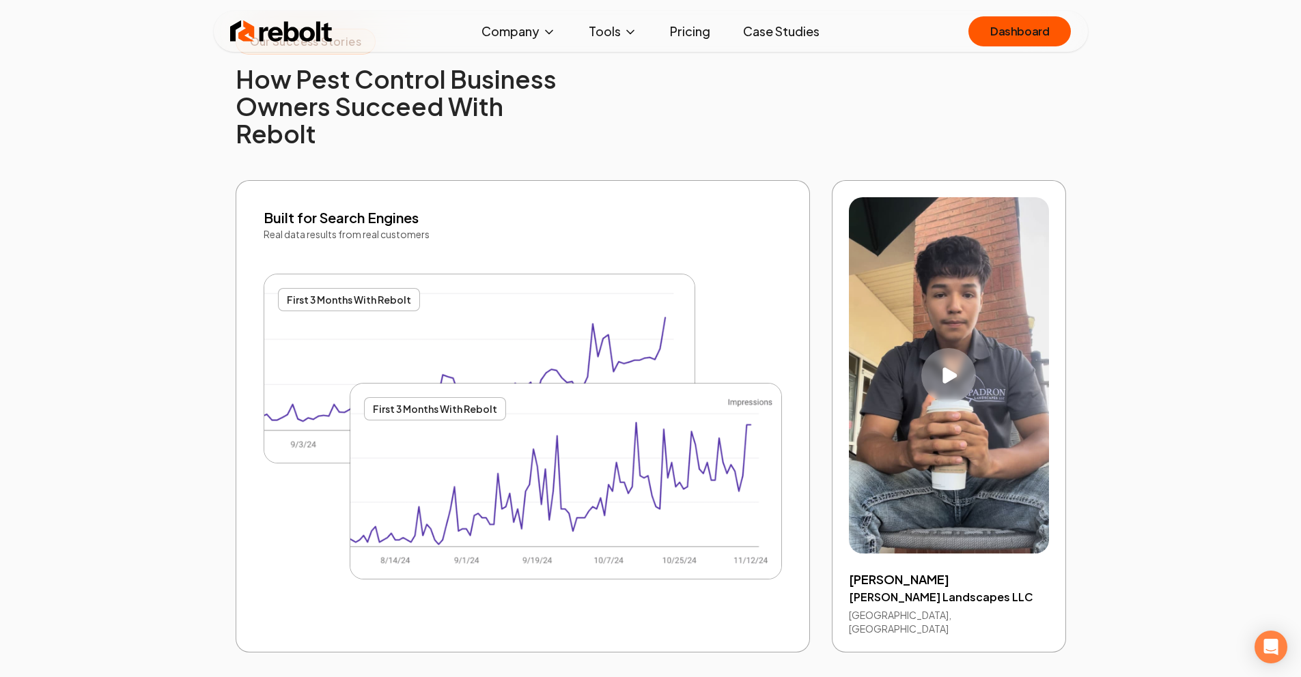
click at [296, 31] on img at bounding box center [281, 31] width 102 height 27
